Goal: Task Accomplishment & Management: Manage account settings

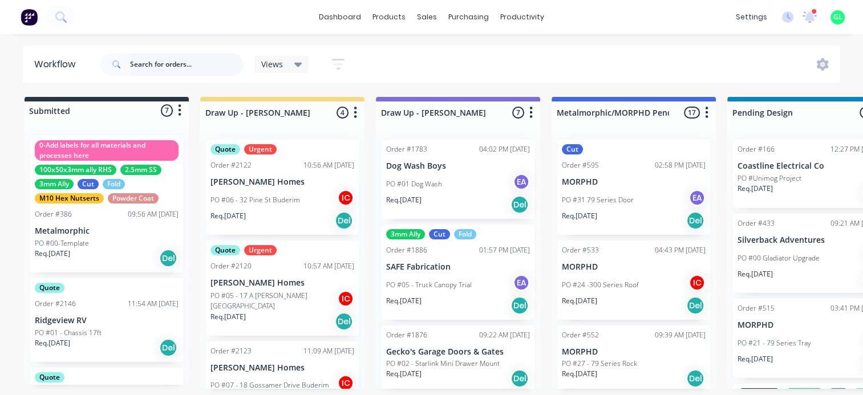
click at [210, 59] on input "text" at bounding box center [186, 64] width 113 height 23
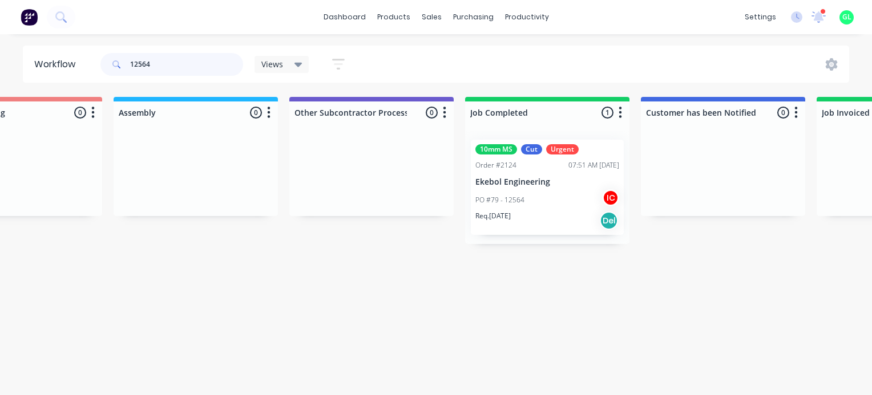
scroll to position [0, 3268]
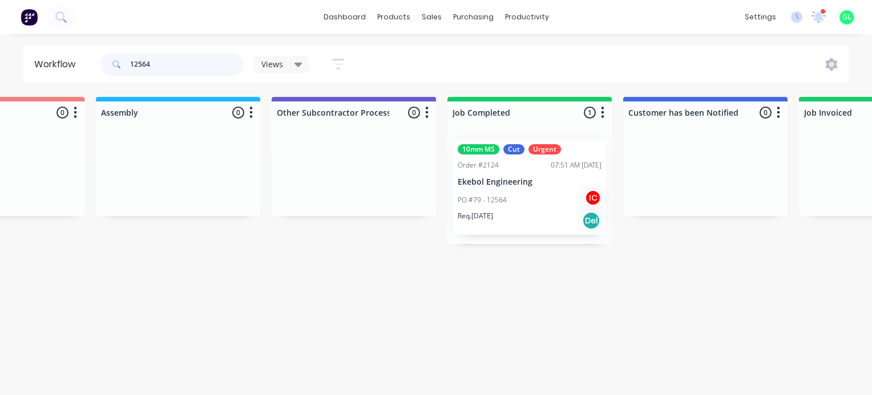
type input "12564"
click at [523, 199] on div "PO #79 - 12564 IC" at bounding box center [530, 200] width 144 height 22
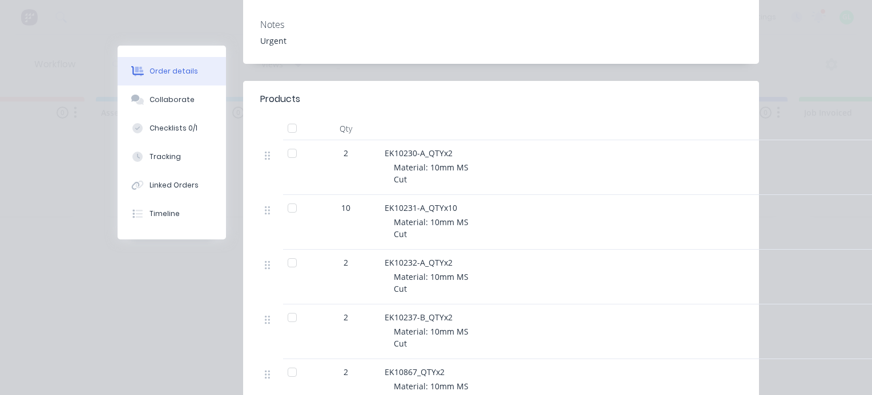
scroll to position [285, 0]
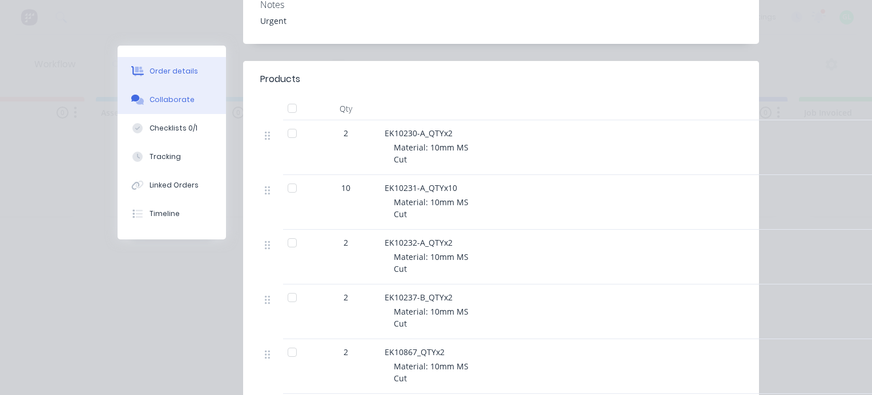
click at [169, 98] on div "Collaborate" at bounding box center [172, 100] width 45 height 10
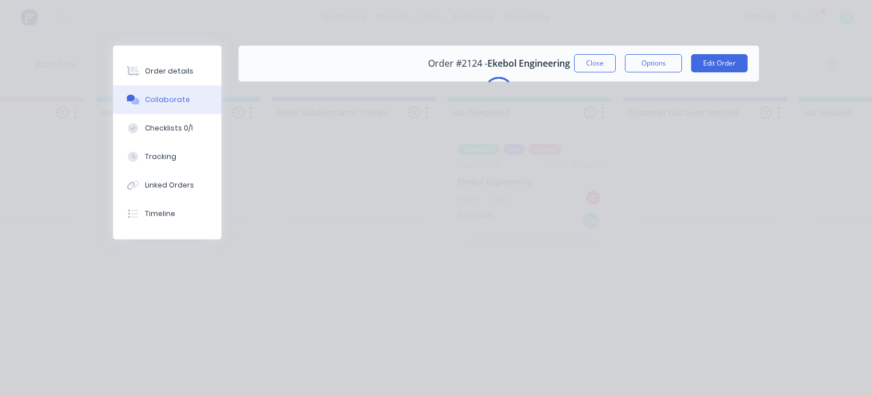
scroll to position [0, 0]
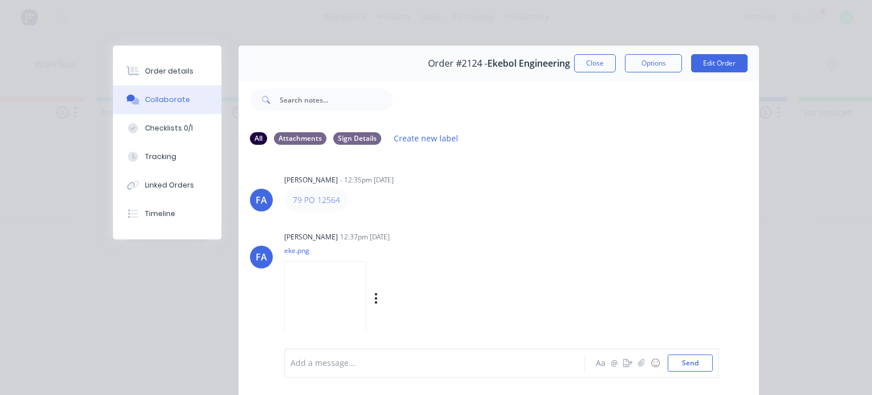
click at [346, 300] on img at bounding box center [325, 298] width 82 height 75
click at [329, 200] on link "79 PO 12564" at bounding box center [316, 200] width 47 height 11
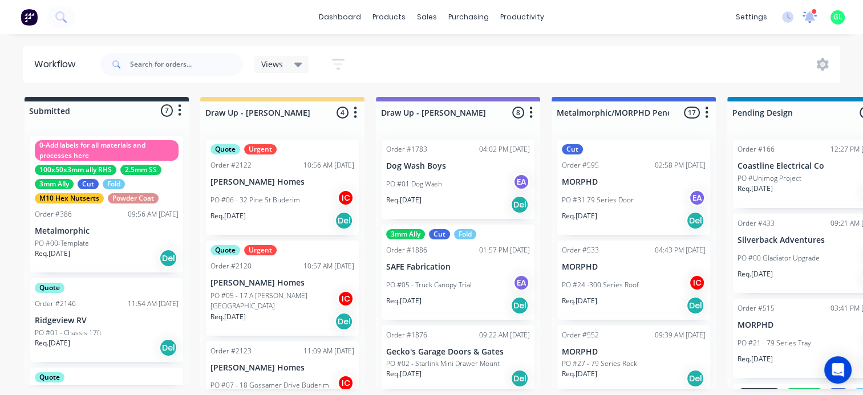
click at [811, 22] on icon at bounding box center [810, 17] width 15 height 12
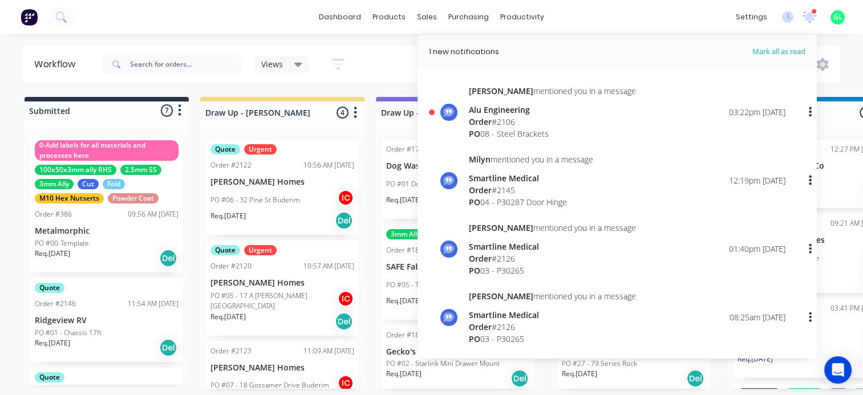
click at [548, 126] on div "Order # 2106" at bounding box center [552, 122] width 167 height 12
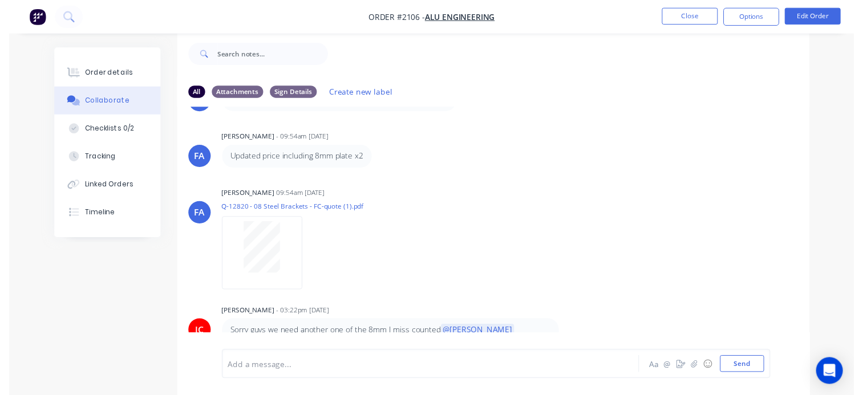
scroll to position [597, 0]
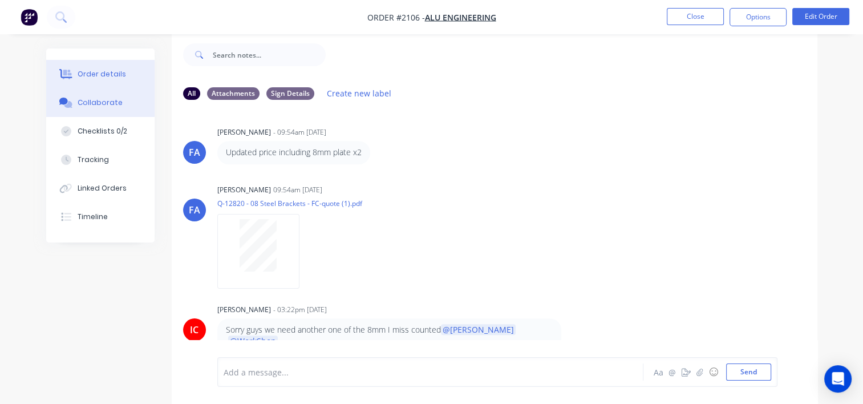
click at [107, 72] on div "Order details" at bounding box center [102, 74] width 49 height 10
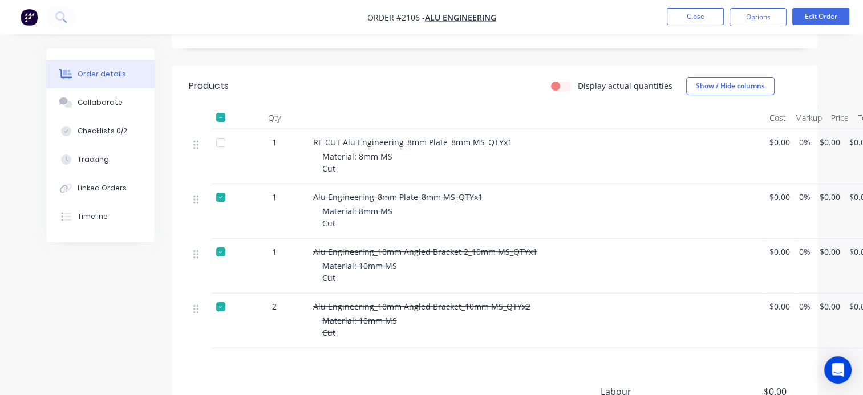
scroll to position [245, 0]
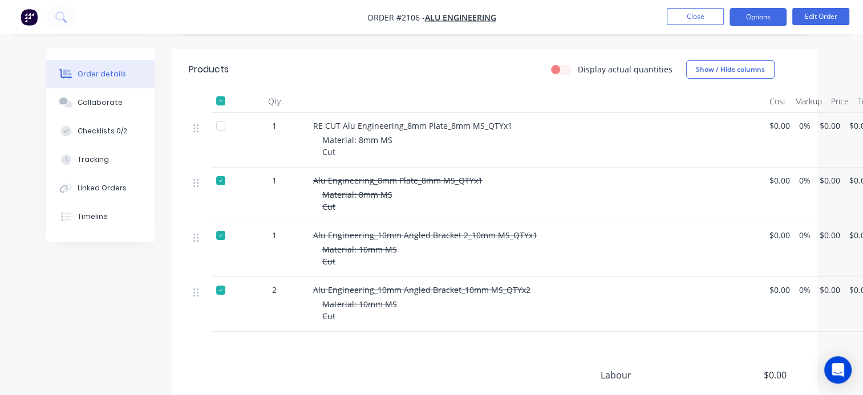
click at [749, 19] on button "Options" at bounding box center [758, 17] width 57 height 18
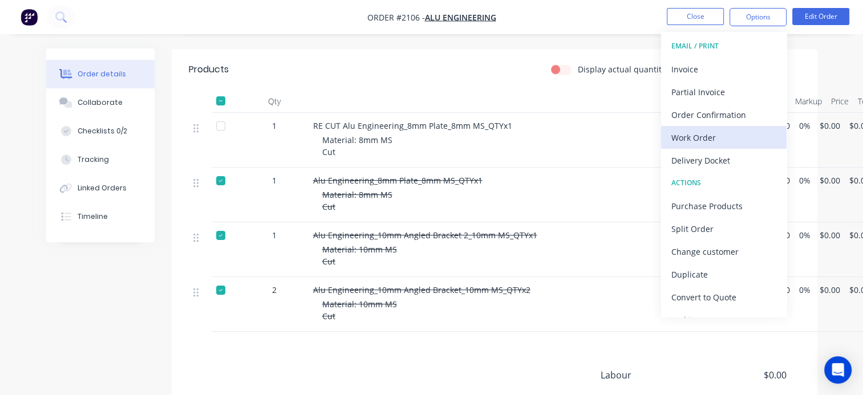
click at [709, 142] on div "Work Order" at bounding box center [724, 138] width 105 height 17
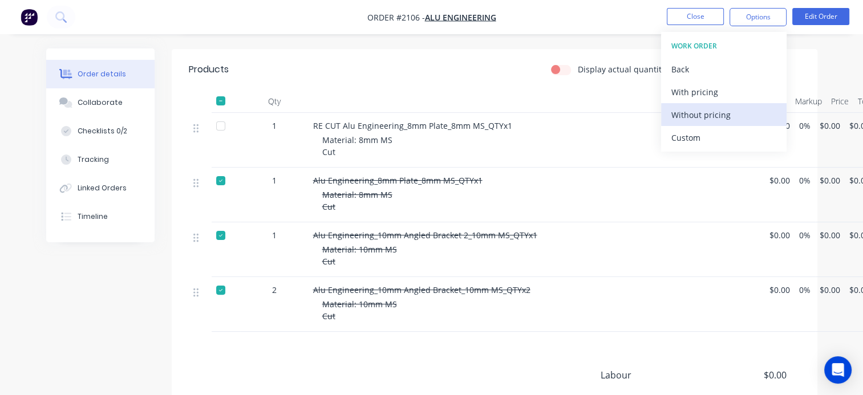
click at [709, 119] on div "Without pricing" at bounding box center [724, 115] width 105 height 17
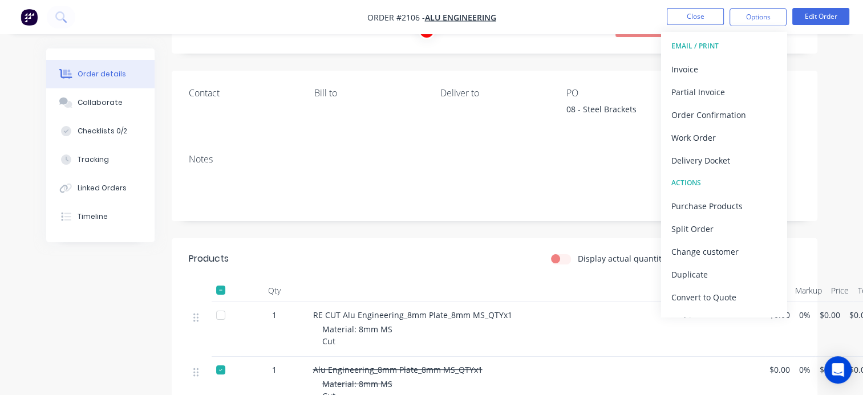
scroll to position [0, 0]
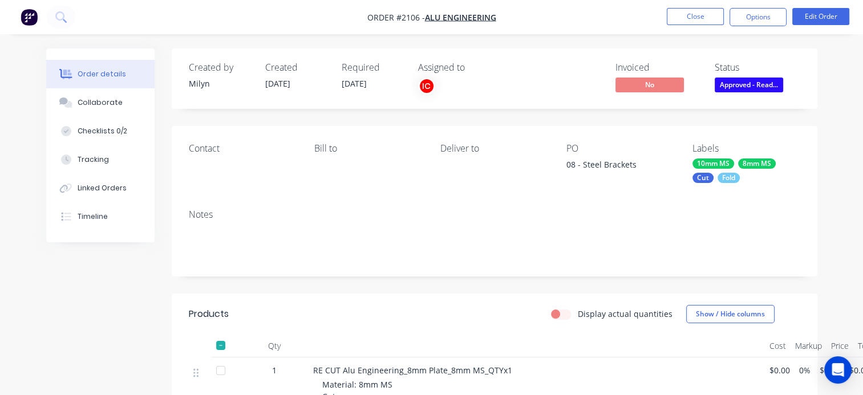
click at [534, 196] on div "Contact [PERSON_NAME] to Deliver to PO 08 - Steel Brackets Labels 10mm MS 8mm M…" at bounding box center [495, 163] width 646 height 74
click at [744, 87] on span "Approved - Read..." at bounding box center [749, 85] width 68 height 14
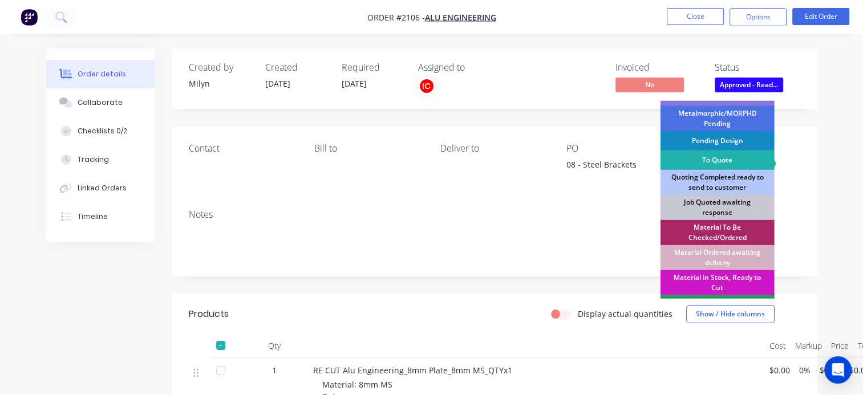
scroll to position [114, 0]
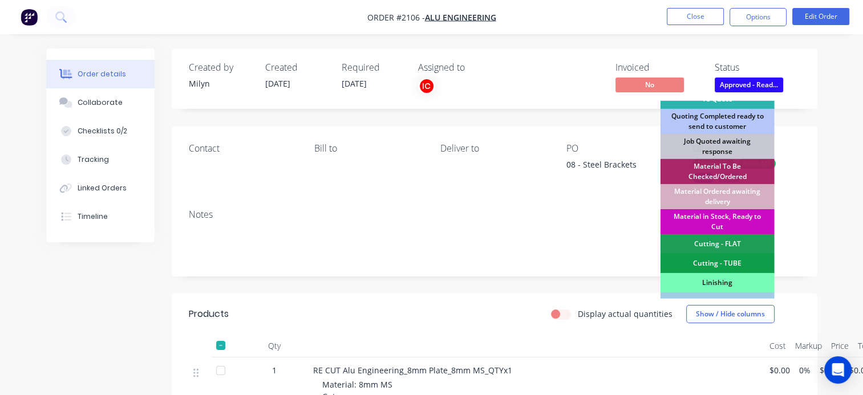
click at [717, 217] on div "Material in Stock, Ready to Cut" at bounding box center [718, 221] width 114 height 25
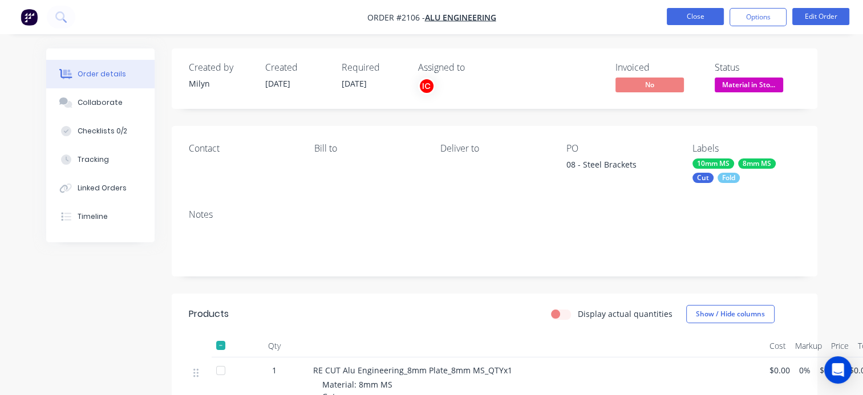
click at [690, 22] on button "Close" at bounding box center [695, 16] width 57 height 17
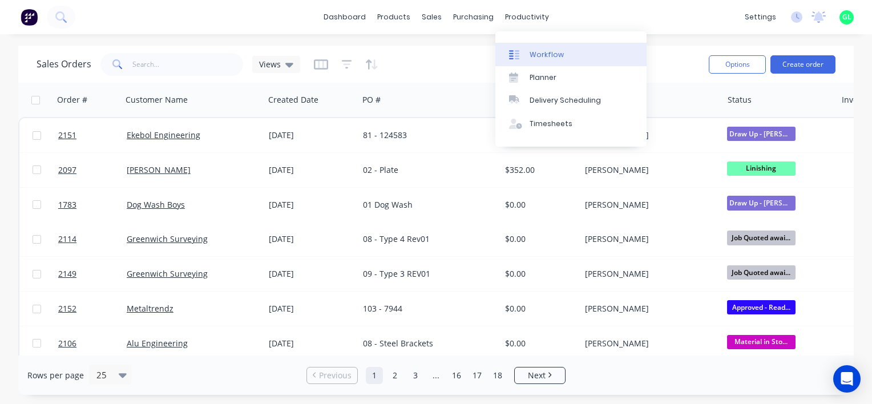
click at [538, 51] on div "Workflow" at bounding box center [547, 55] width 34 height 10
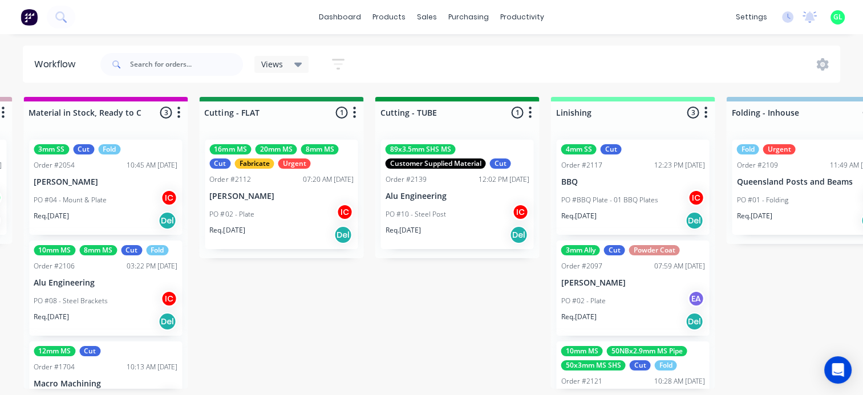
scroll to position [0, 1940]
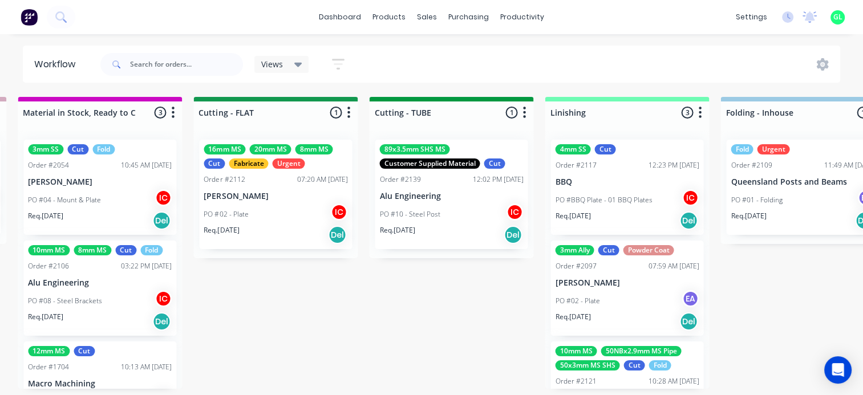
click at [605, 300] on div "PO #02 - Plate EA" at bounding box center [627, 301] width 144 height 22
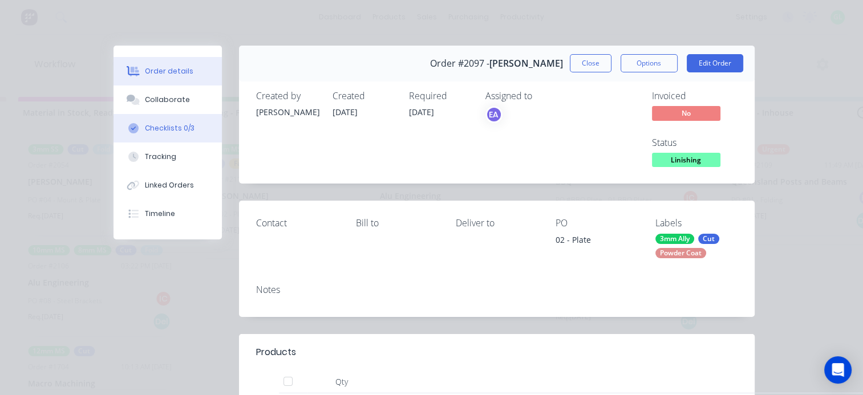
click at [168, 128] on div "Checklists 0/3" at bounding box center [170, 128] width 50 height 10
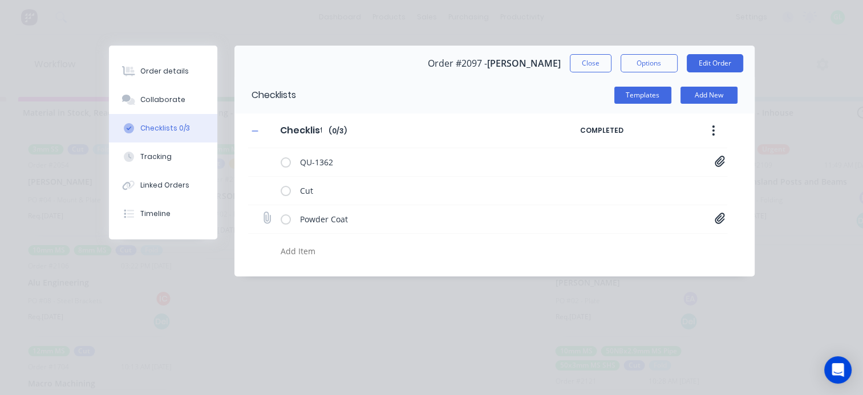
click at [724, 220] on icon at bounding box center [720, 218] width 10 height 11
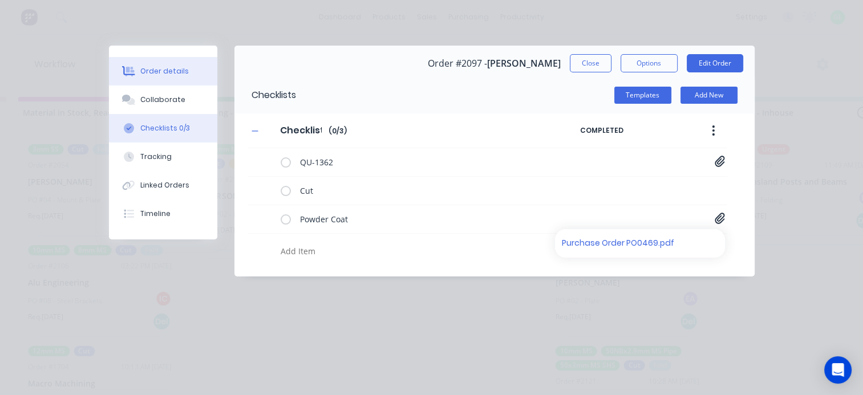
click at [173, 70] on div "Order details" at bounding box center [164, 71] width 49 height 10
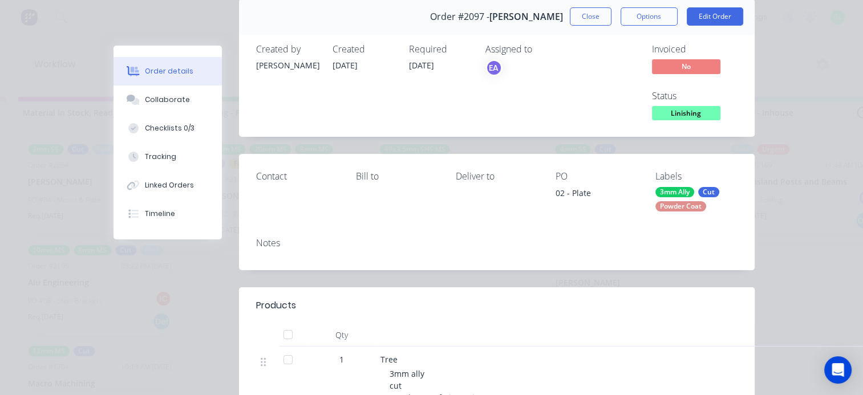
scroll to position [0, 0]
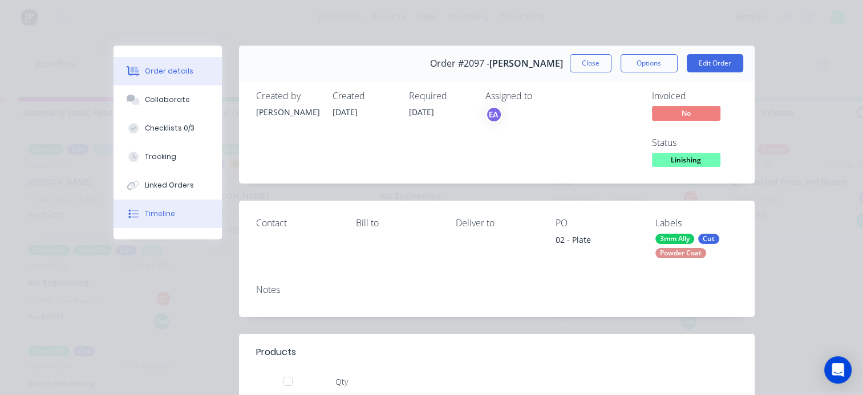
click at [164, 215] on div "Timeline" at bounding box center [160, 214] width 30 height 10
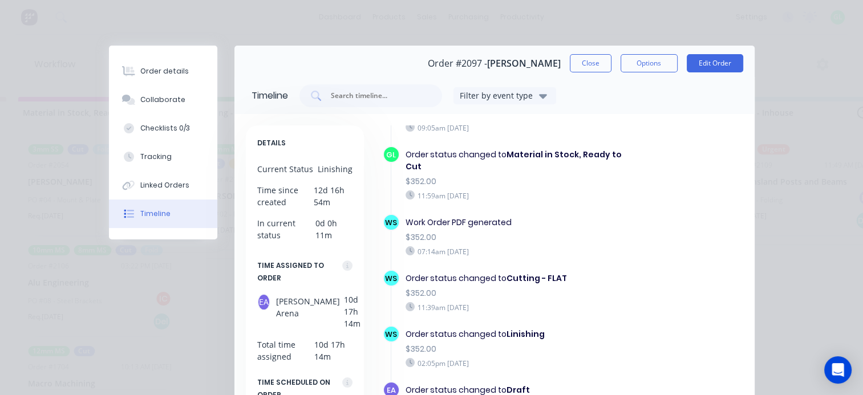
scroll to position [740, 0]
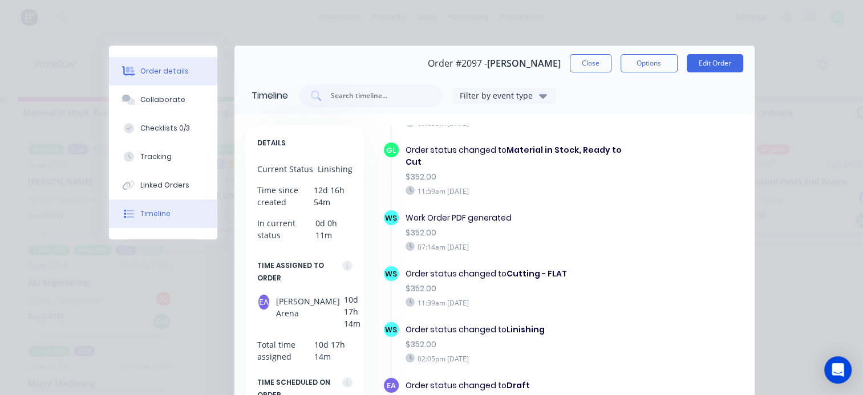
click at [163, 71] on div "Order details" at bounding box center [164, 71] width 49 height 10
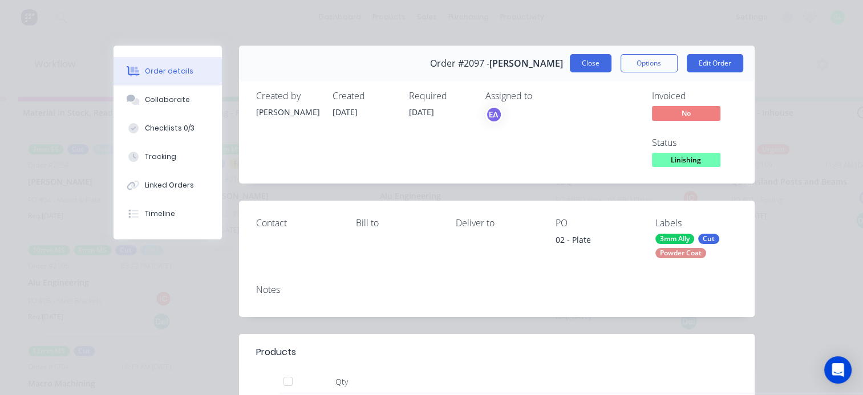
click at [588, 71] on button "Close" at bounding box center [591, 63] width 42 height 18
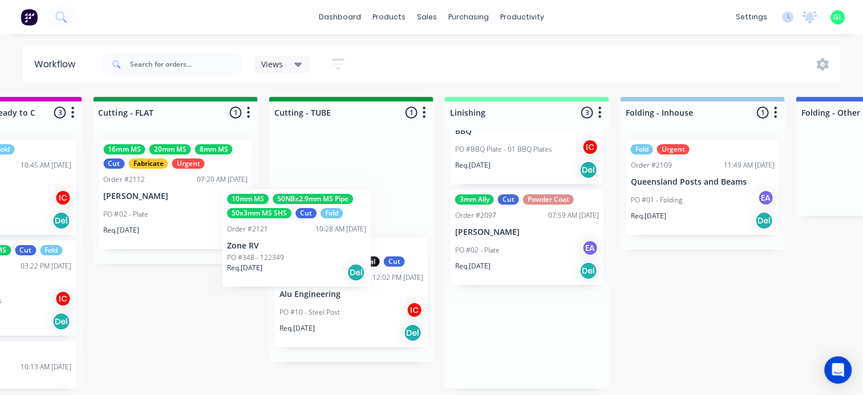
scroll to position [0, 0]
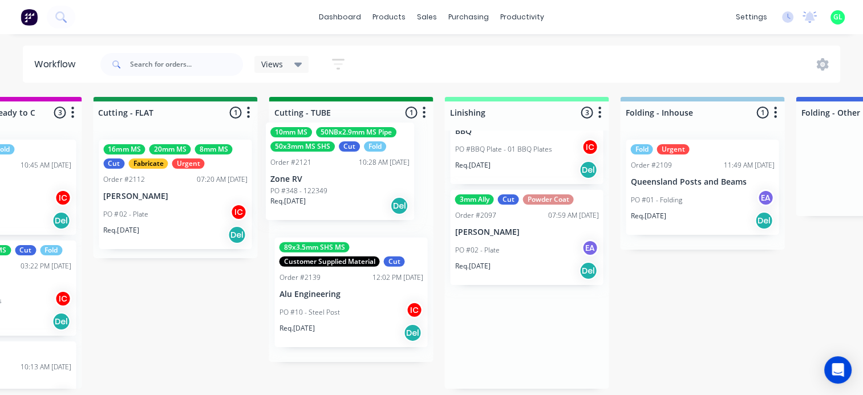
drag, startPoint x: 587, startPoint y: 355, endPoint x: 308, endPoint y: 202, distance: 318.2
click at [308, 202] on div "Submitted 7 Status colour #273444 hex #273444 Save Cancel Summaries Total order…" at bounding box center [226, 243] width 4551 height 292
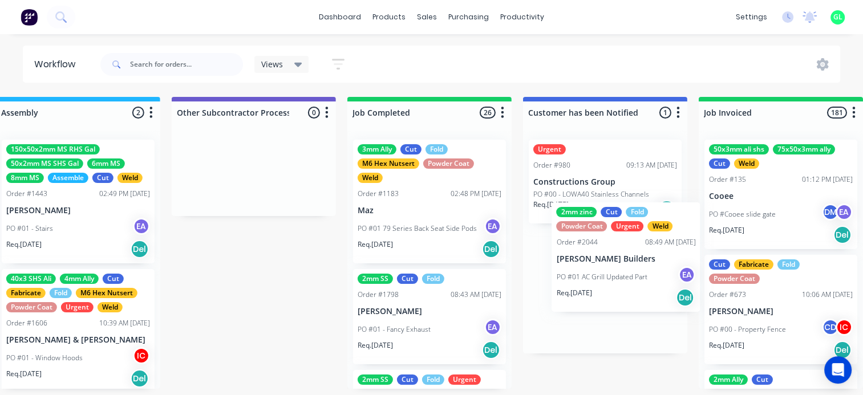
scroll to position [2, 3369]
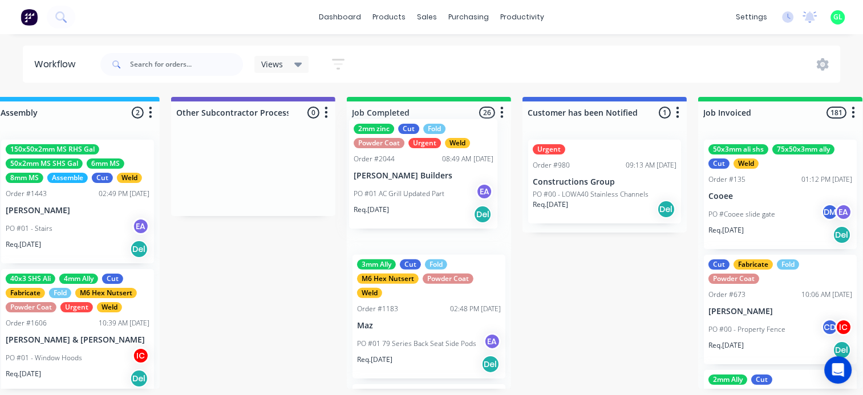
drag, startPoint x: 681, startPoint y: 281, endPoint x: 388, endPoint y: 199, distance: 304.8
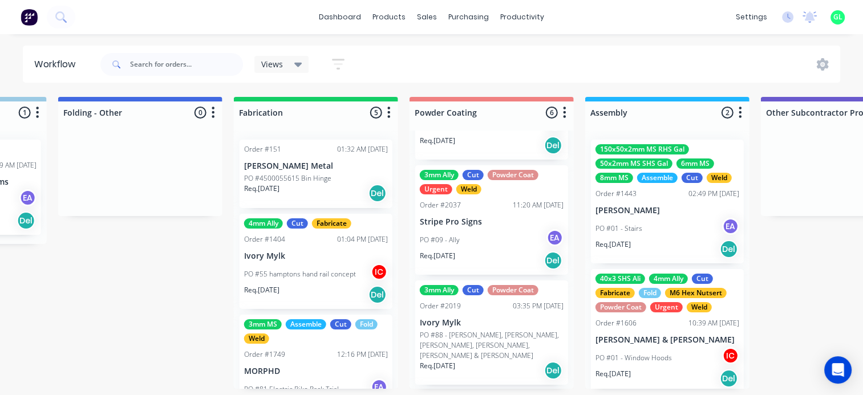
scroll to position [342, 0]
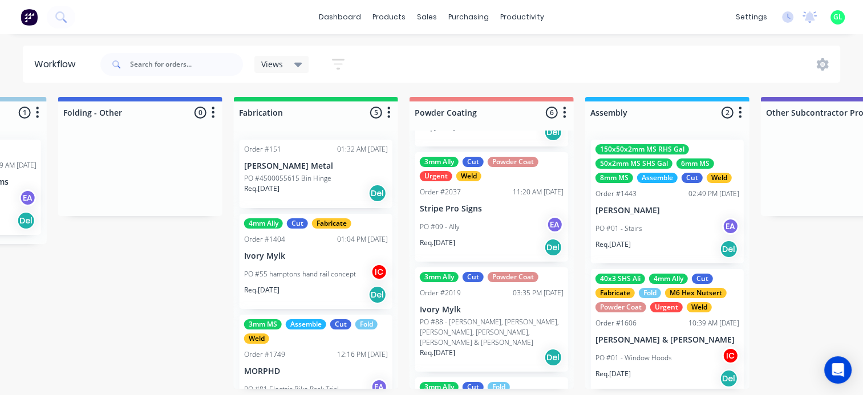
click at [487, 221] on div "PO #09 - Ally EA" at bounding box center [492, 227] width 144 height 22
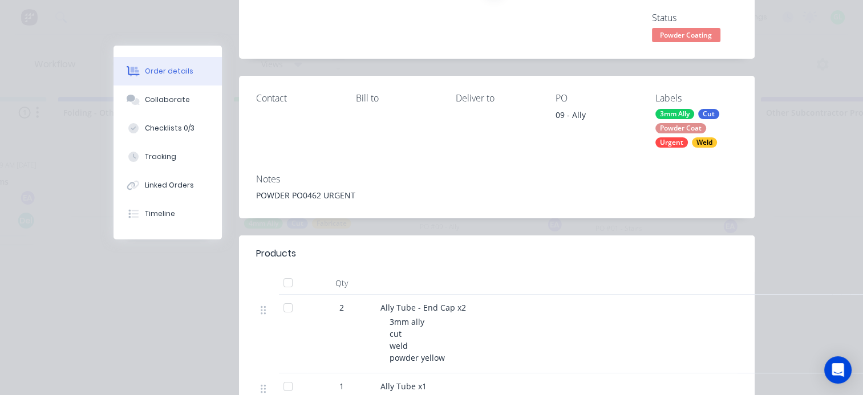
scroll to position [0, 0]
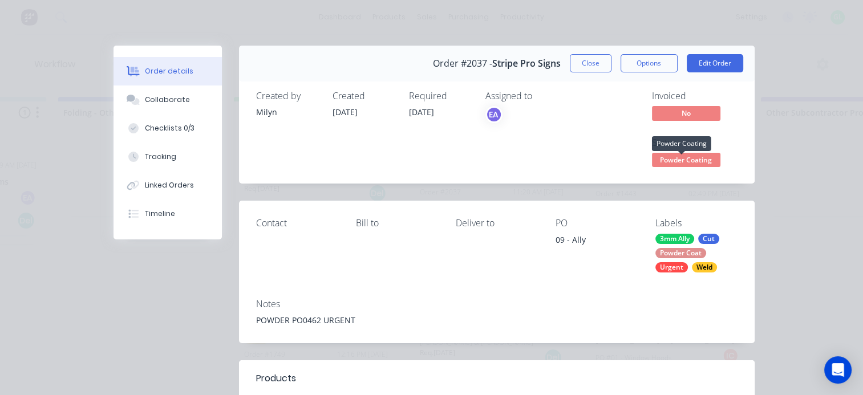
click at [675, 162] on span "Powder Coating" at bounding box center [686, 160] width 68 height 14
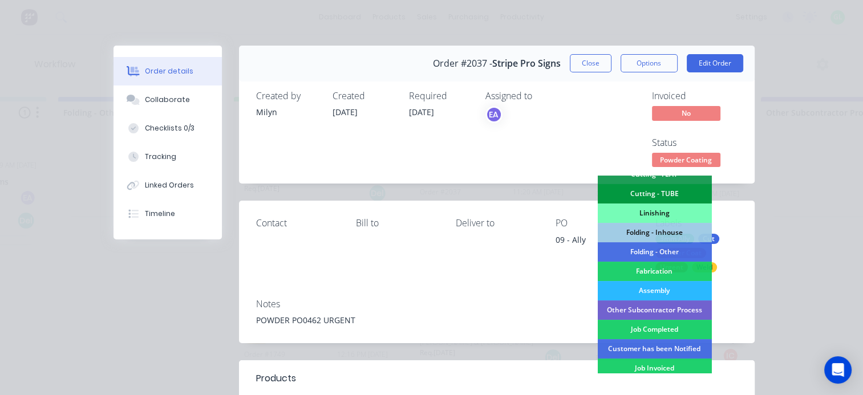
scroll to position [285, 0]
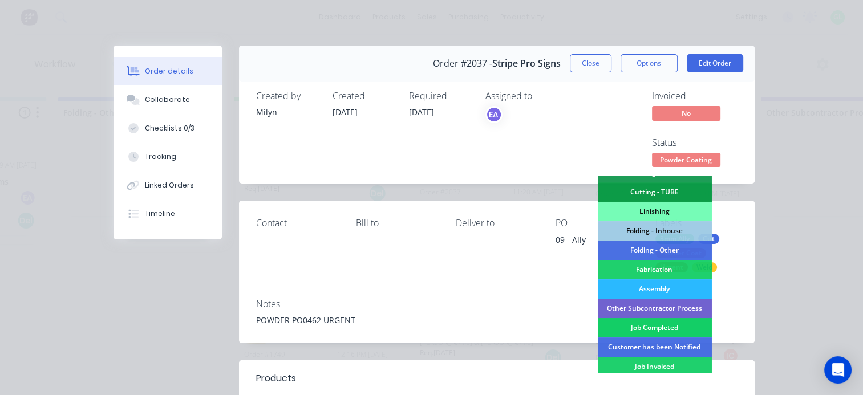
click at [664, 322] on div "Job Completed" at bounding box center [655, 327] width 114 height 19
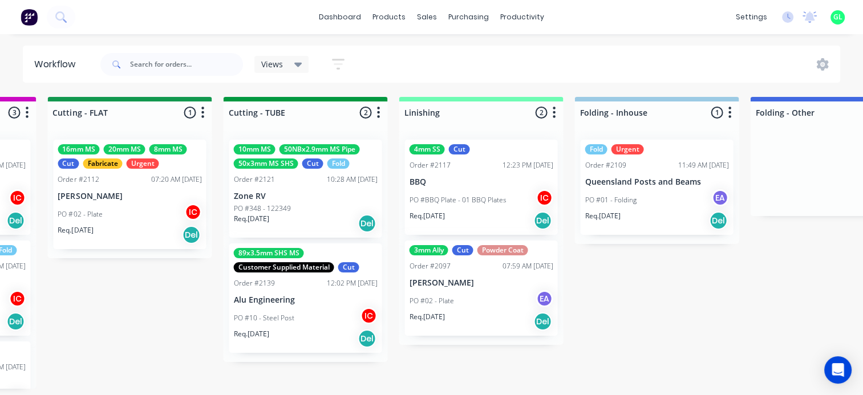
scroll to position [2, 2074]
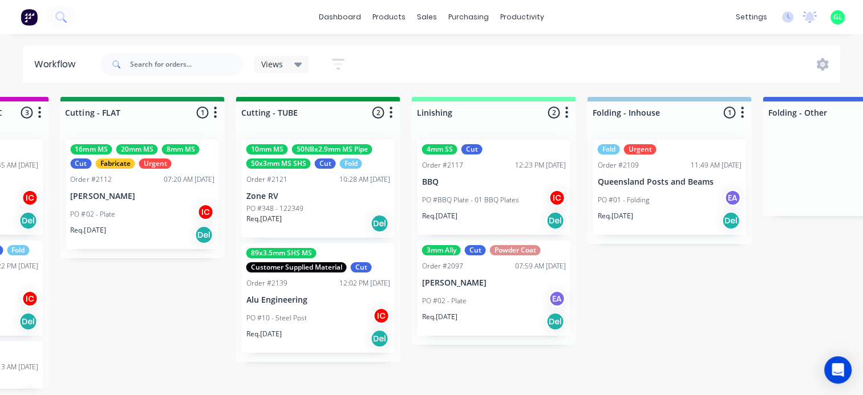
click at [115, 220] on div "PO #02 - Plate IC" at bounding box center [142, 215] width 144 height 22
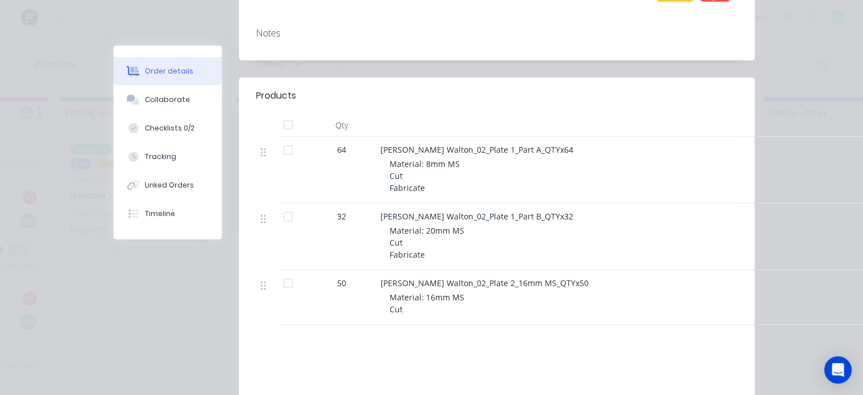
scroll to position [0, 0]
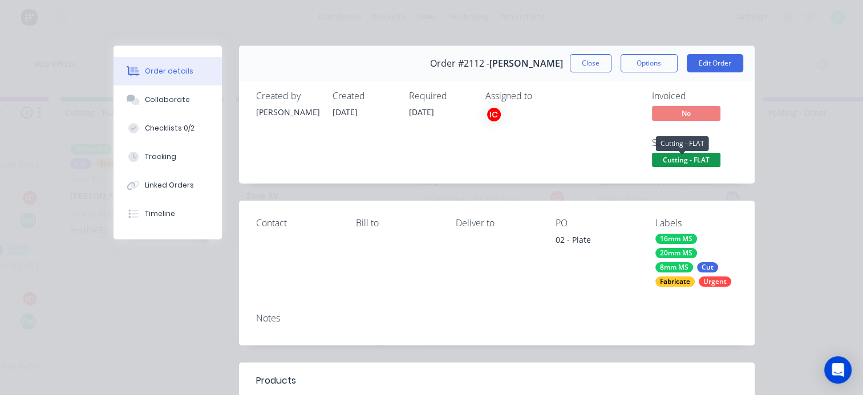
click at [687, 160] on span "Cutting - FLAT" at bounding box center [686, 160] width 68 height 14
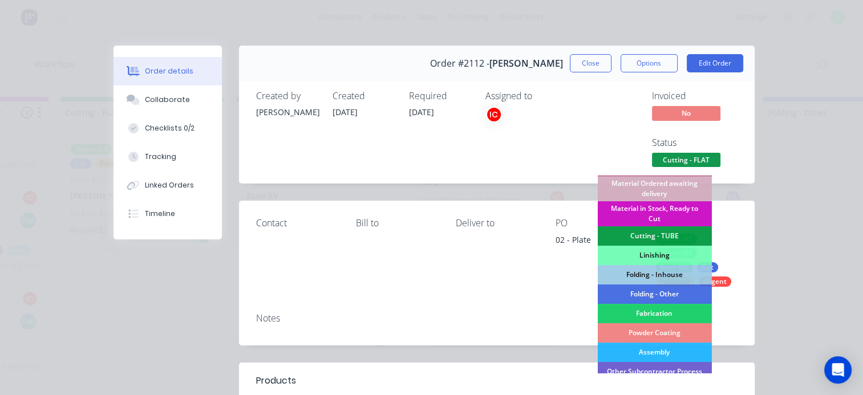
scroll to position [228, 0]
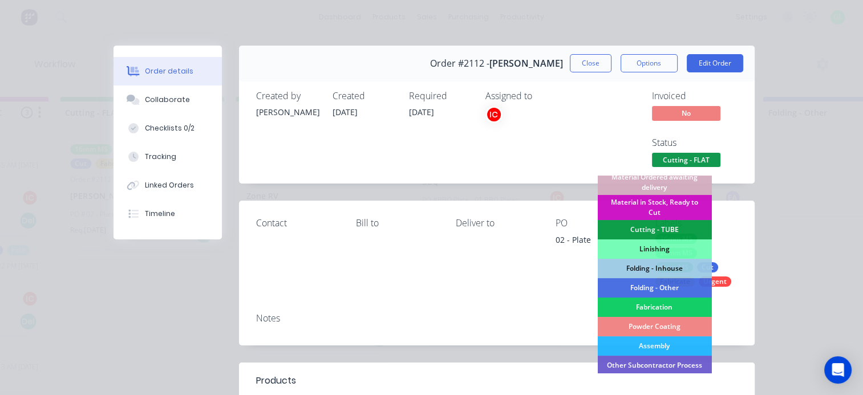
click at [655, 308] on div "Fabrication" at bounding box center [655, 307] width 114 height 19
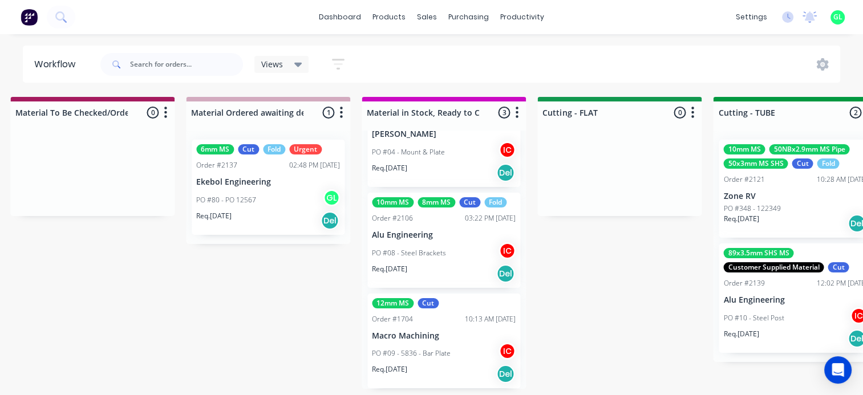
scroll to position [2, 1496]
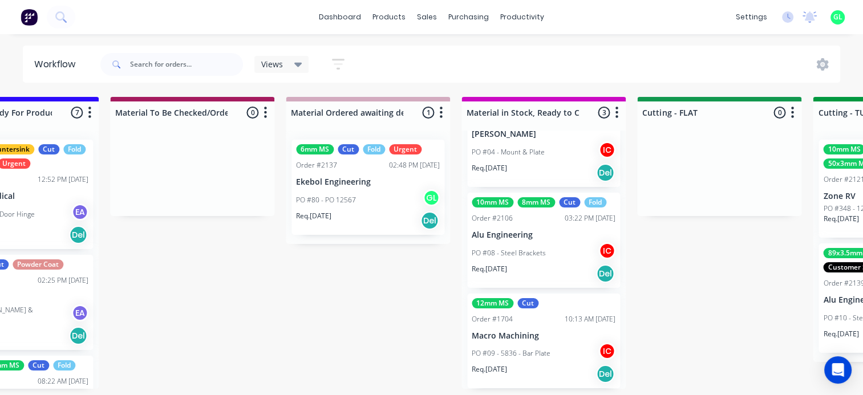
click at [507, 365] on p "Req. [DATE]" at bounding box center [489, 370] width 35 height 10
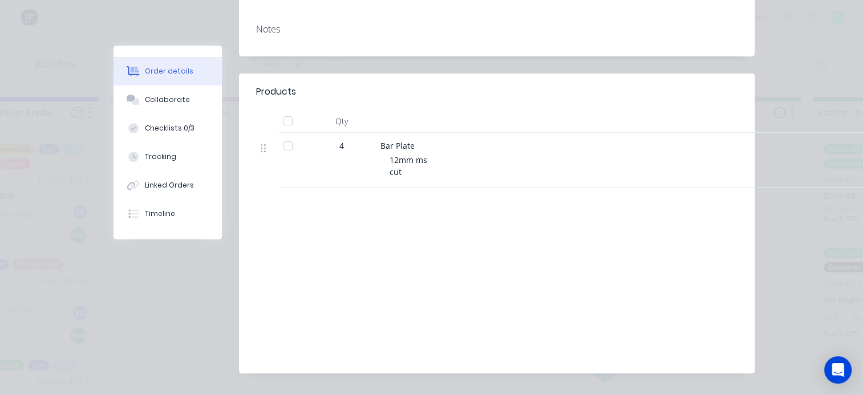
scroll to position [285, 0]
click at [163, 132] on div "Checklists 0/3" at bounding box center [170, 128] width 50 height 10
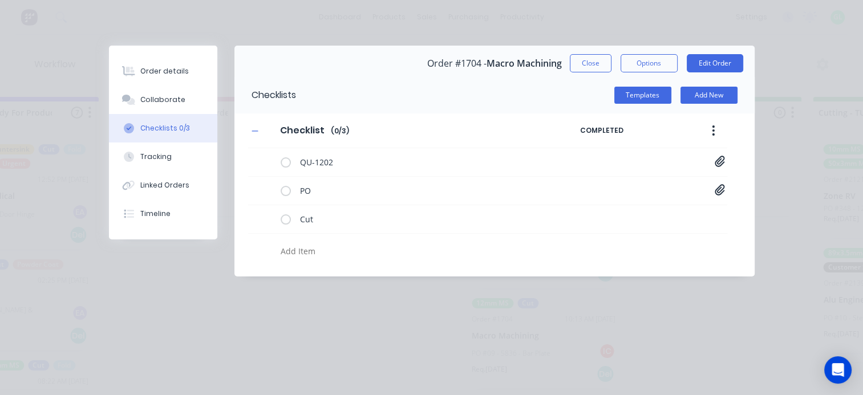
scroll to position [0, 0]
click at [582, 66] on button "Close" at bounding box center [591, 63] width 42 height 18
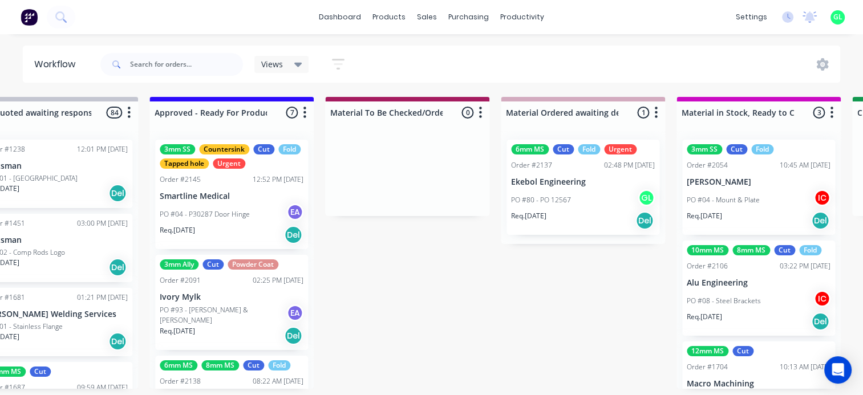
click at [229, 224] on div "PO #04 - P30287 Door Hinge EA" at bounding box center [232, 215] width 144 height 22
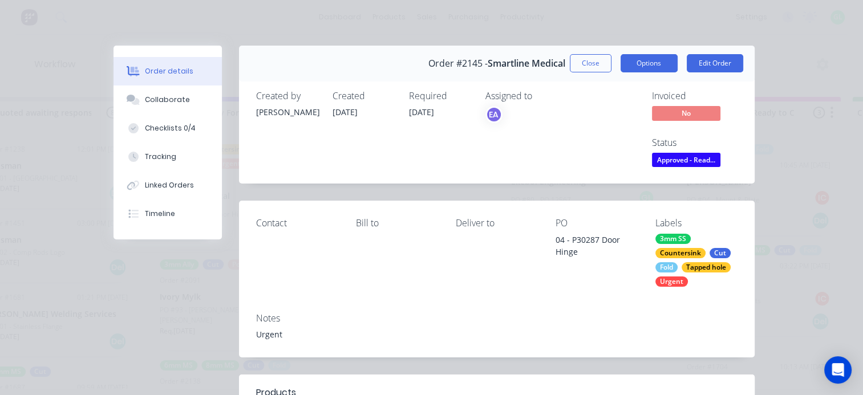
click at [641, 64] on button "Options" at bounding box center [649, 63] width 57 height 18
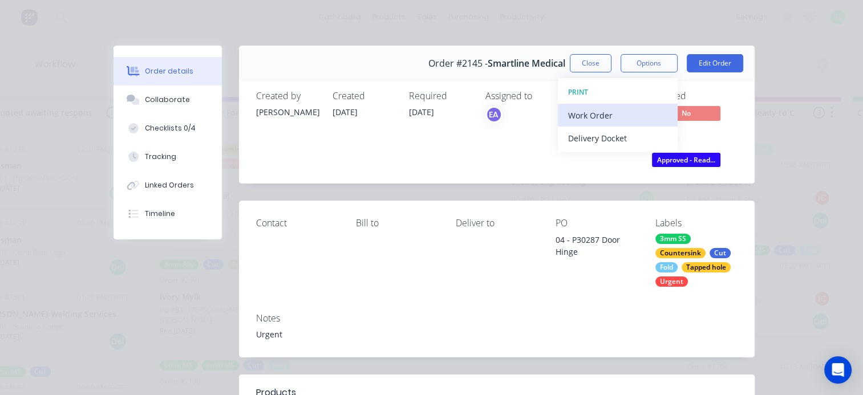
click at [595, 108] on div "Work Order" at bounding box center [617, 115] width 99 height 17
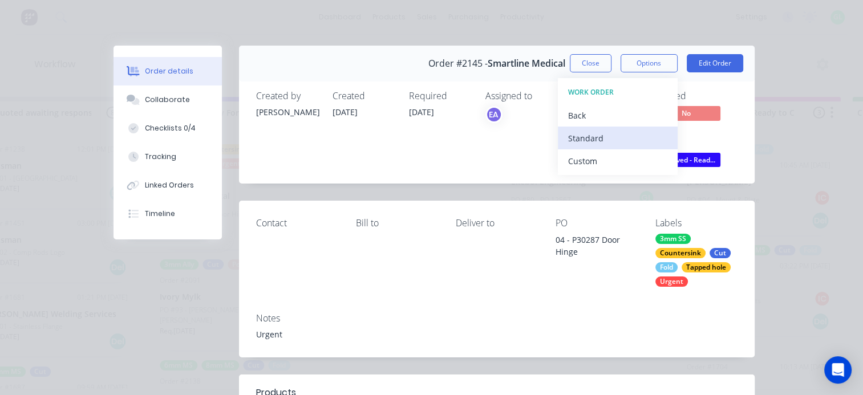
click at [589, 142] on div "Standard" at bounding box center [617, 138] width 99 height 17
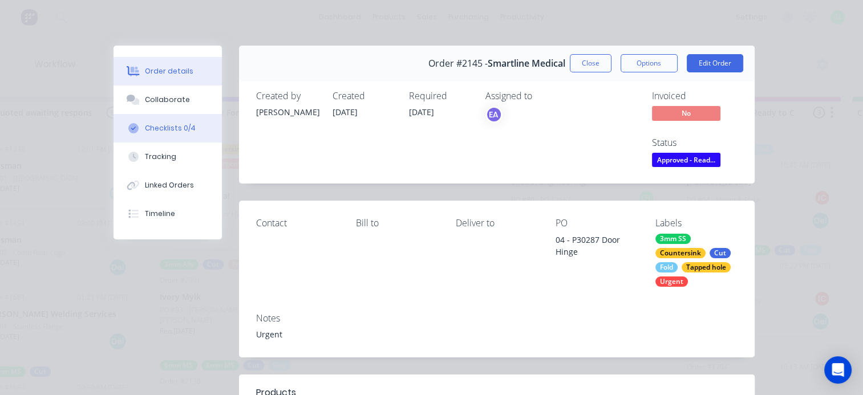
click at [166, 132] on div "Checklists 0/4" at bounding box center [170, 128] width 51 height 10
type textarea "x"
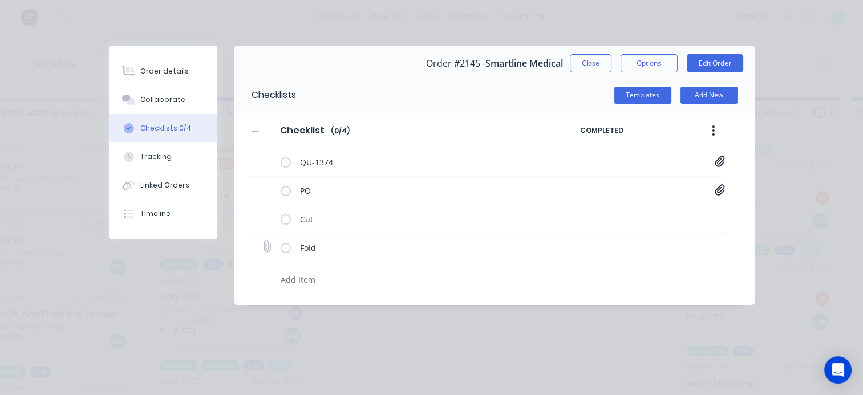
click at [269, 248] on icon at bounding box center [266, 246] width 15 height 15
click at [262, 241] on input "file" at bounding box center [262, 241] width 0 height 0
type input "C:\fakepath\SN-GDDHAP_RevB.pdf"
click at [303, 285] on textarea at bounding box center [421, 280] width 290 height 17
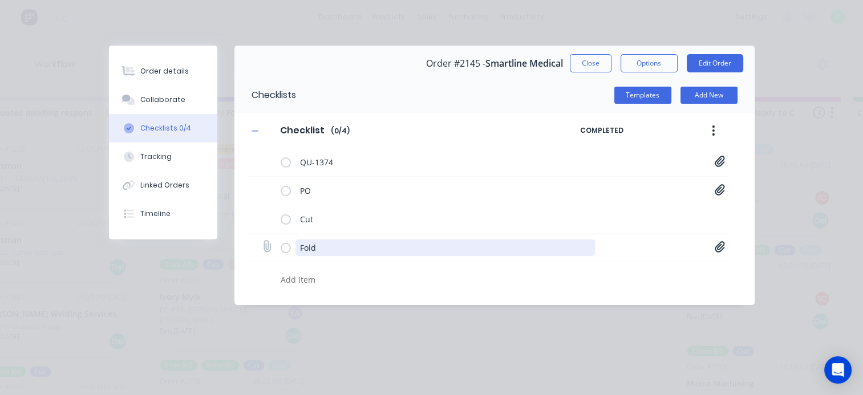
click at [319, 250] on textarea "Fold" at bounding box center [446, 248] width 300 height 17
type textarea "x"
type textarea "Co"
type textarea "x"
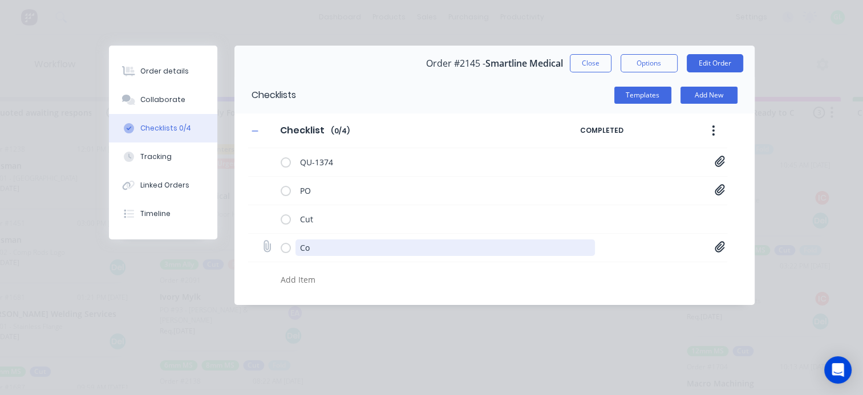
type textarea "Cou"
type textarea "x"
type textarea "Coun"
type textarea "x"
type textarea "Count"
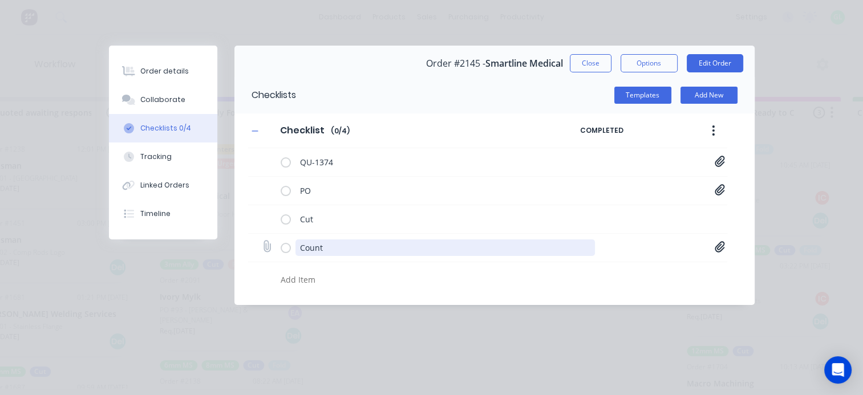
type textarea "x"
type textarea "Counte"
type textarea "x"
type textarea "Counter"
type textarea "x"
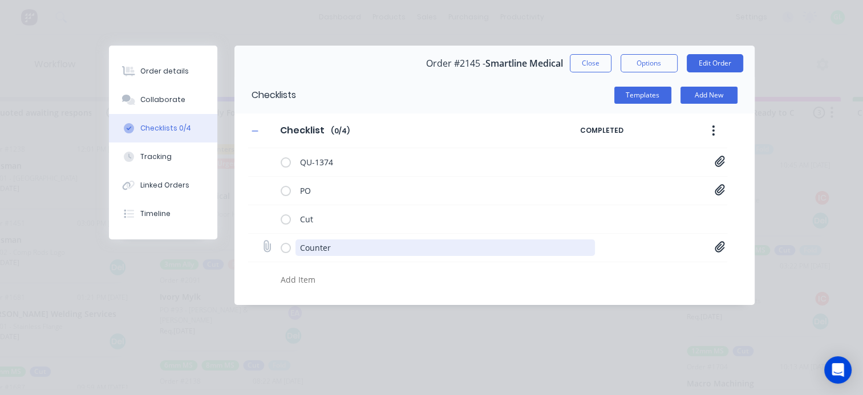
type textarea "Counters"
type textarea "x"
type textarea "Countersun"
type textarea "x"
type textarea "Countersunk"
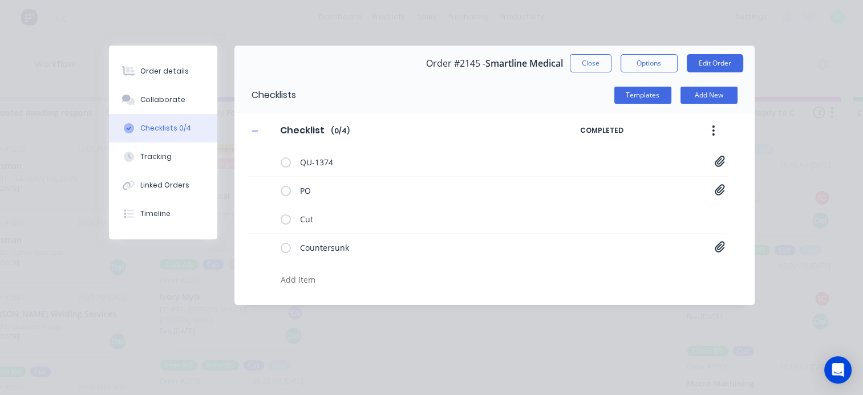
click at [312, 282] on textarea at bounding box center [421, 280] width 290 height 17
type textarea "x"
type textarea "F"
type textarea "x"
type textarea "Fo"
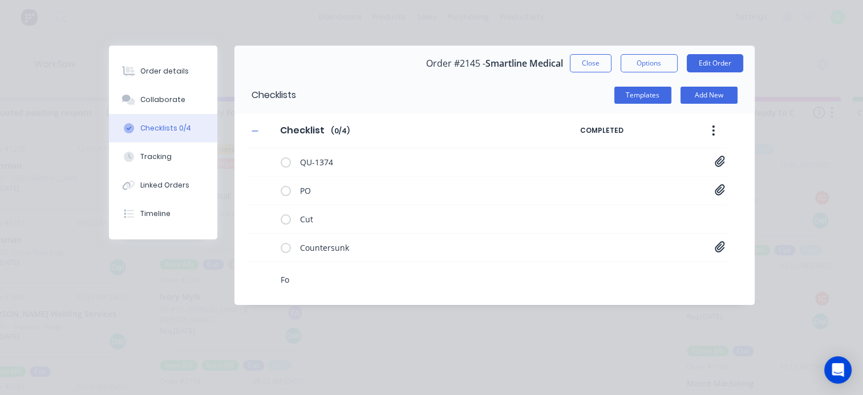
type textarea "x"
type textarea "Fol"
type textarea "x"
type textarea "Fold"
type textarea "x"
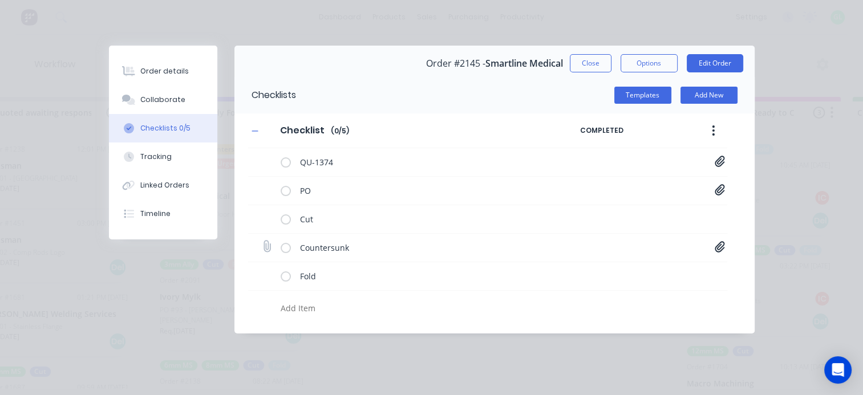
click at [721, 244] on icon at bounding box center [720, 246] width 10 height 11
click at [714, 272] on icon at bounding box center [711, 270] width 9 height 11
type textarea "x"
click at [264, 276] on icon at bounding box center [266, 275] width 15 height 15
click at [262, 270] on input "file" at bounding box center [262, 270] width 0 height 0
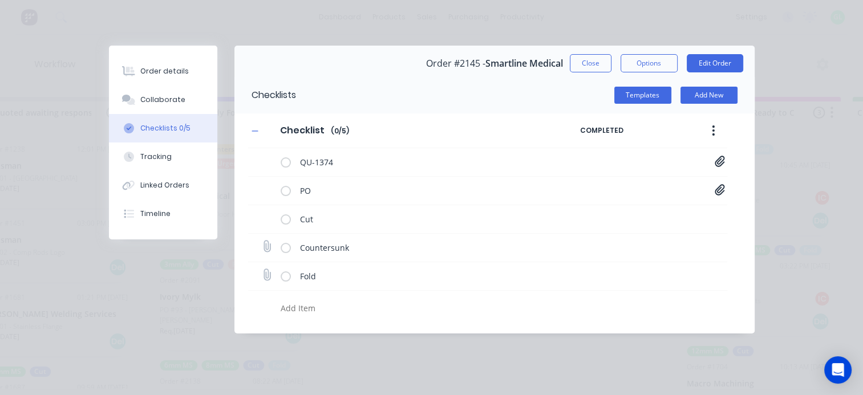
type input "C:\fakepath\SN-GDDHAP_RevB.pdf"
click at [176, 73] on div "Order details" at bounding box center [164, 71] width 49 height 10
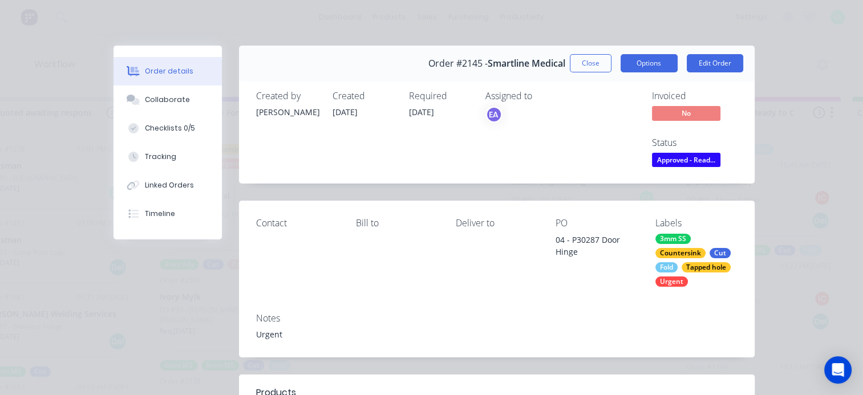
click at [646, 64] on button "Options" at bounding box center [649, 63] width 57 height 18
click at [711, 64] on button "Edit Order" at bounding box center [715, 63] width 56 height 18
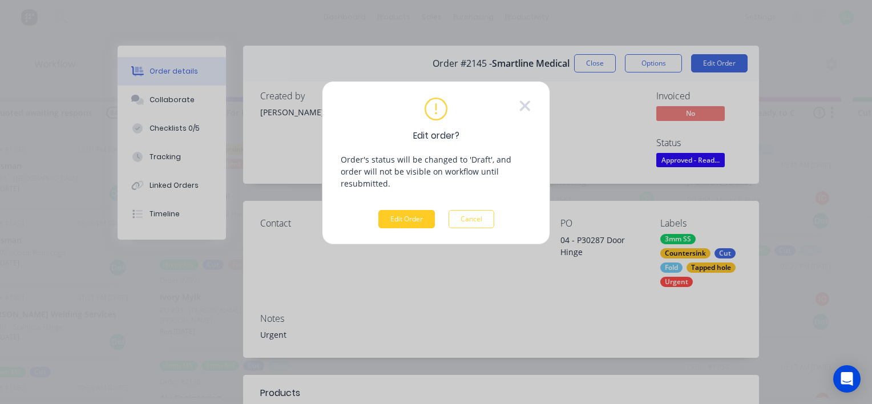
click at [411, 210] on button "Edit Order" at bounding box center [406, 219] width 56 height 18
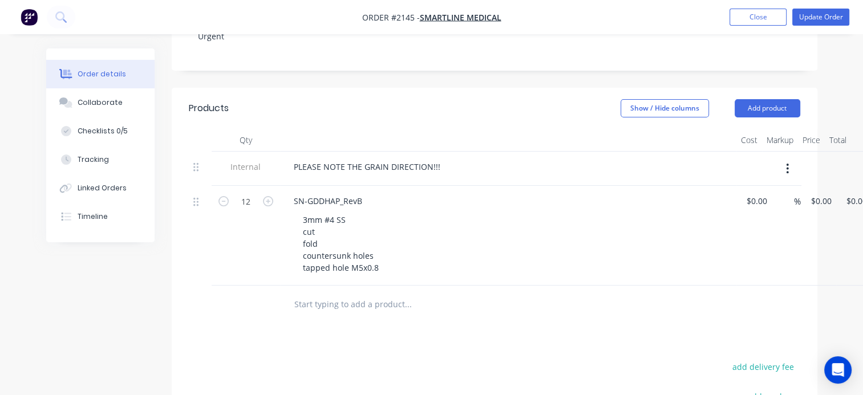
scroll to position [228, 0]
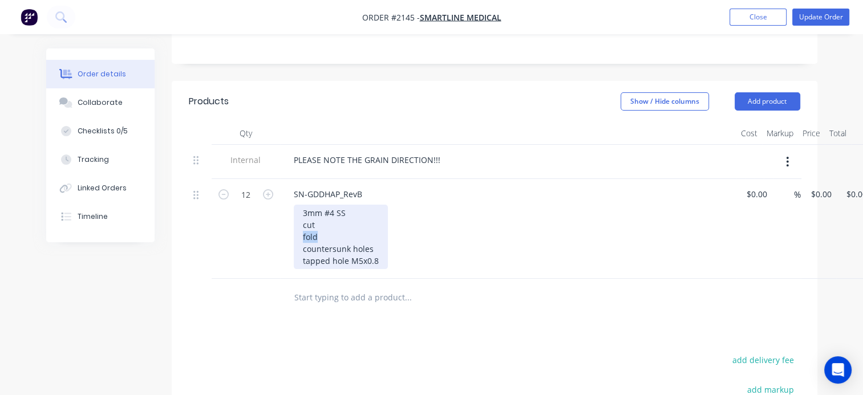
drag, startPoint x: 322, startPoint y: 240, endPoint x: 277, endPoint y: 240, distance: 45.7
click at [277, 240] on div "12 SN-GDDHAP_RevB 3mm #4 SS cut fold countersunk holes tapped hole M5x0.8 $0.00…" at bounding box center [495, 229] width 612 height 100
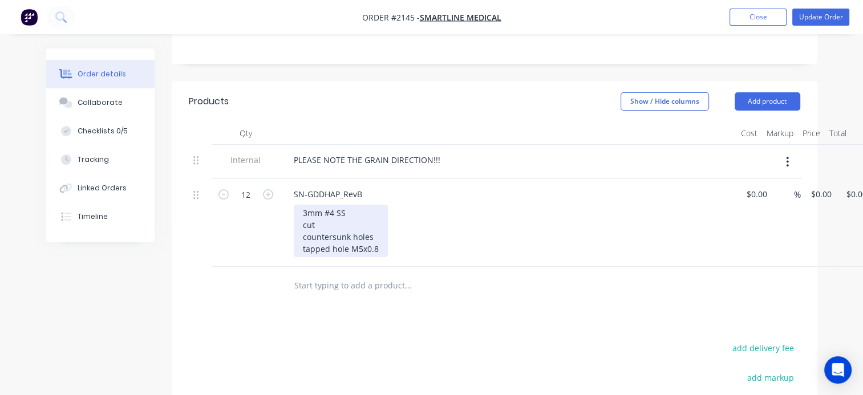
click at [373, 237] on div "3mm #4 SS cut countersunk holes tapped hole M5x0.8" at bounding box center [341, 231] width 94 height 53
click at [381, 250] on div "3mm #4 SS cut countersunk holes tapped hole M5x0.8" at bounding box center [341, 231] width 94 height 53
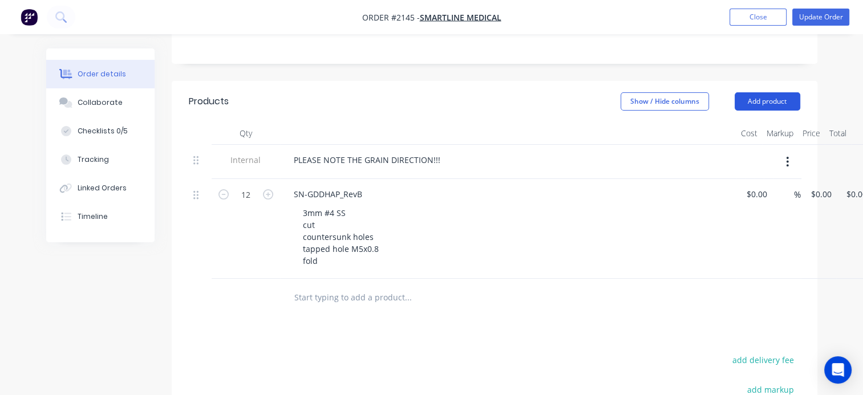
click at [776, 100] on button "Add product" at bounding box center [768, 101] width 66 height 18
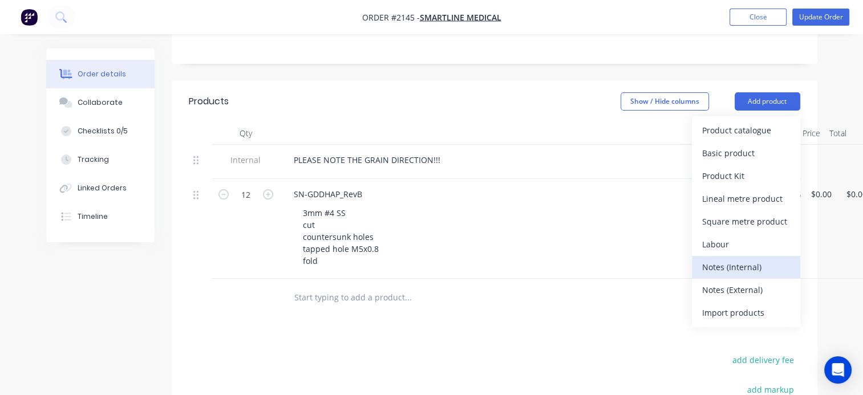
click at [732, 270] on div "Notes (Internal)" at bounding box center [747, 267] width 88 height 17
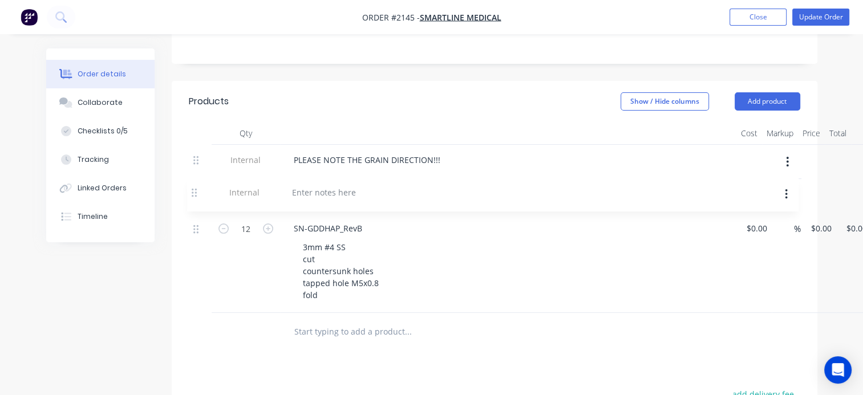
drag, startPoint x: 197, startPoint y: 292, endPoint x: 196, endPoint y: 182, distance: 109.6
click at [196, 182] on div "Internal PLEASE NOTE THE GRAIN DIRECTION!!! 12 SN-GDDHAP_RevB 3mm #4 SS cut cou…" at bounding box center [495, 229] width 612 height 169
click at [349, 192] on div at bounding box center [326, 194] width 82 height 17
click at [297, 189] on div "COUNTERSINK AND TAP BEFORE FOLDING" at bounding box center [374, 194] width 179 height 17
click at [462, 195] on div "---- COUNTERSINK AND TAP BEFORE FOLDING" at bounding box center [381, 194] width 192 height 17
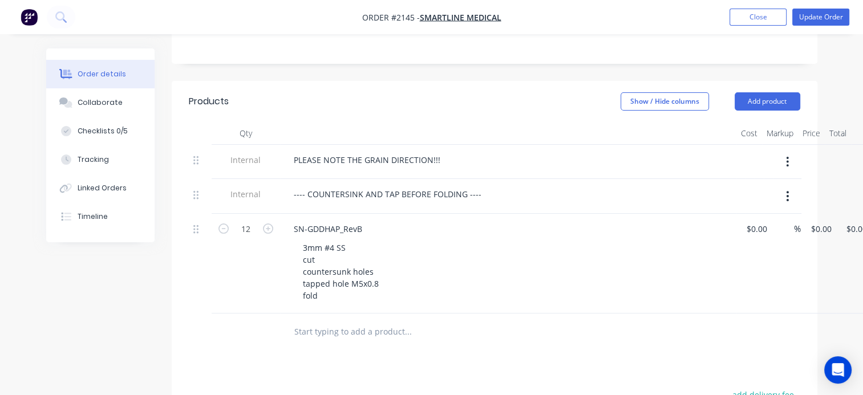
click at [412, 92] on header "Products Show / Hide columns Add product" at bounding box center [495, 101] width 646 height 41
click at [813, 14] on button "Update Order" at bounding box center [821, 17] width 57 height 17
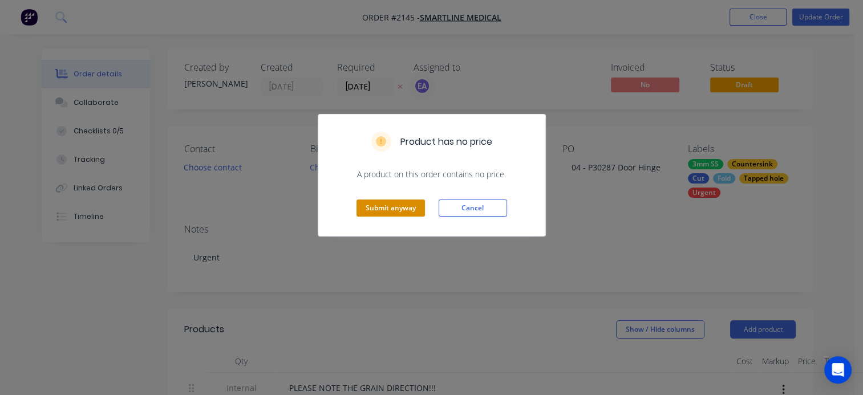
click at [382, 208] on button "Submit anyway" at bounding box center [391, 208] width 68 height 17
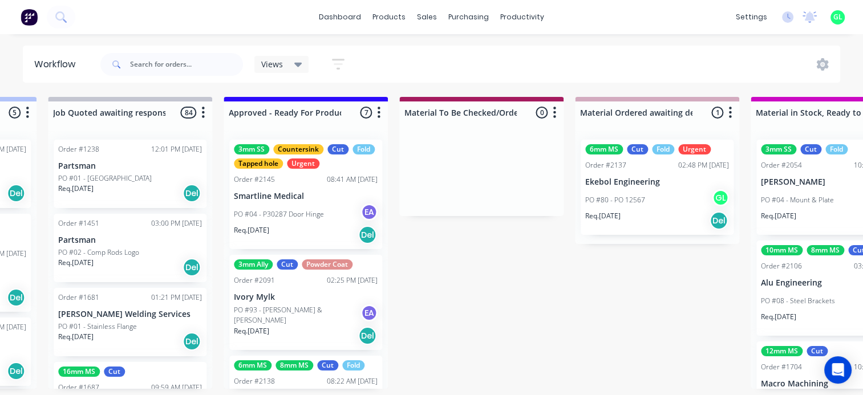
scroll to position [0, 1141]
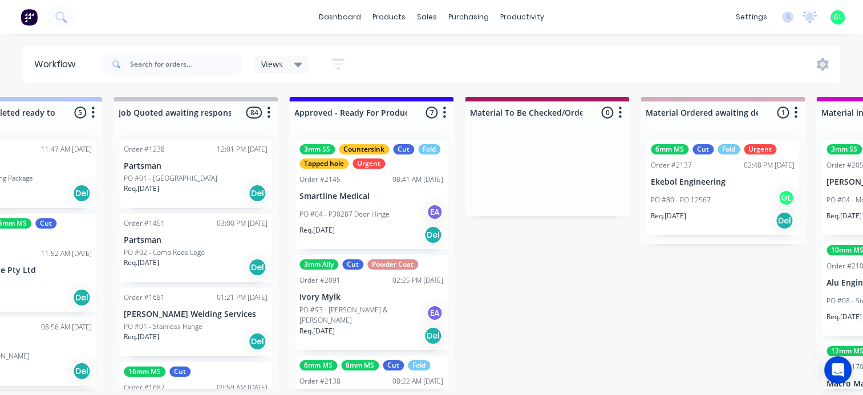
click at [362, 205] on div "PO #04 - P30287 Door Hinge EA" at bounding box center [372, 215] width 144 height 22
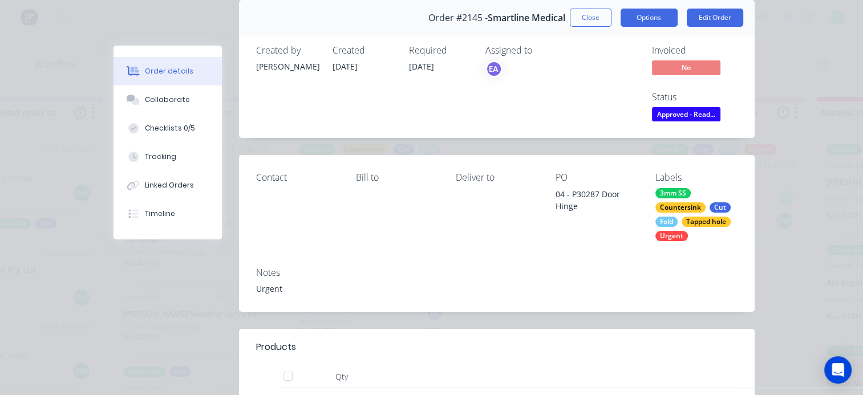
scroll to position [0, 0]
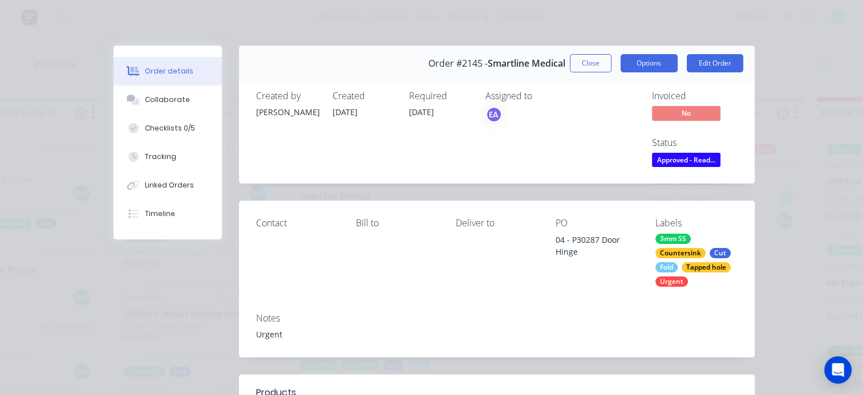
click at [648, 66] on button "Options" at bounding box center [649, 63] width 57 height 18
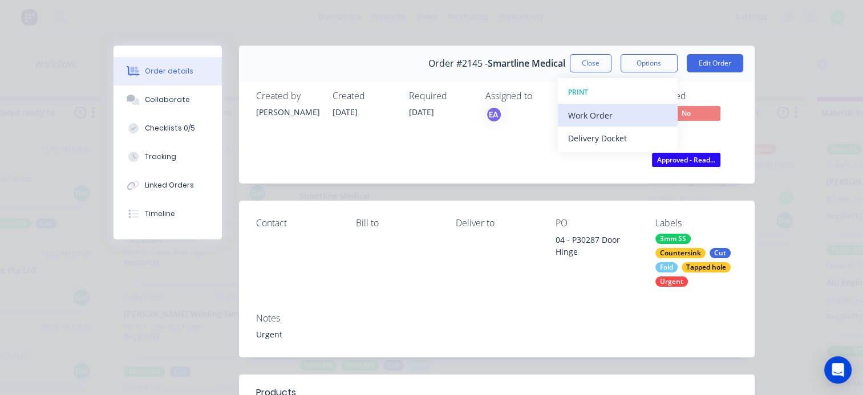
click at [618, 112] on div "Work Order" at bounding box center [617, 115] width 99 height 17
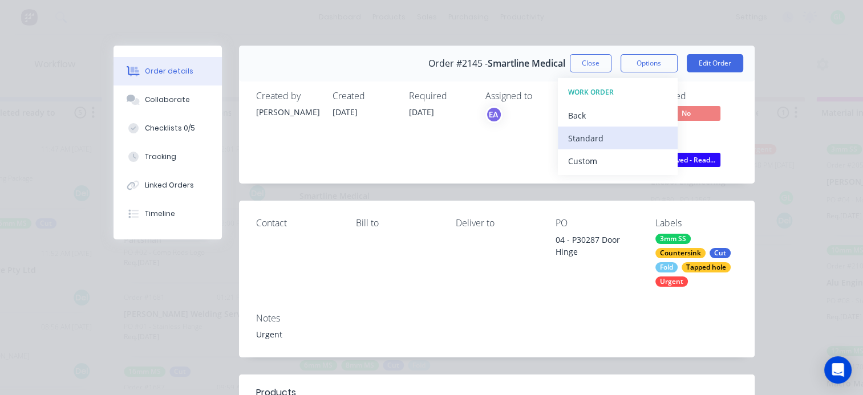
click at [604, 139] on div "Standard" at bounding box center [617, 138] width 99 height 17
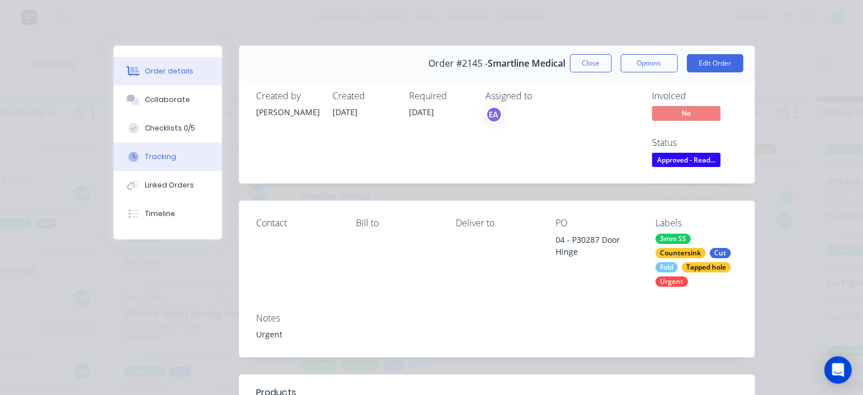
click at [172, 128] on div "Checklists 0/5" at bounding box center [170, 128] width 50 height 10
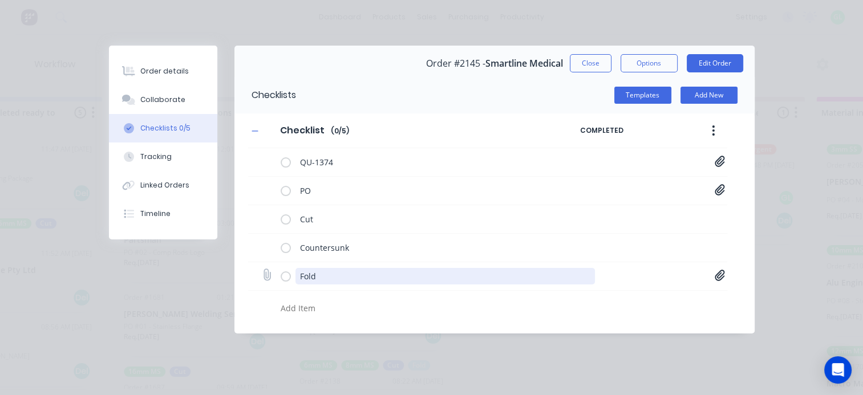
click at [316, 275] on textarea "Fold" at bounding box center [446, 276] width 300 height 17
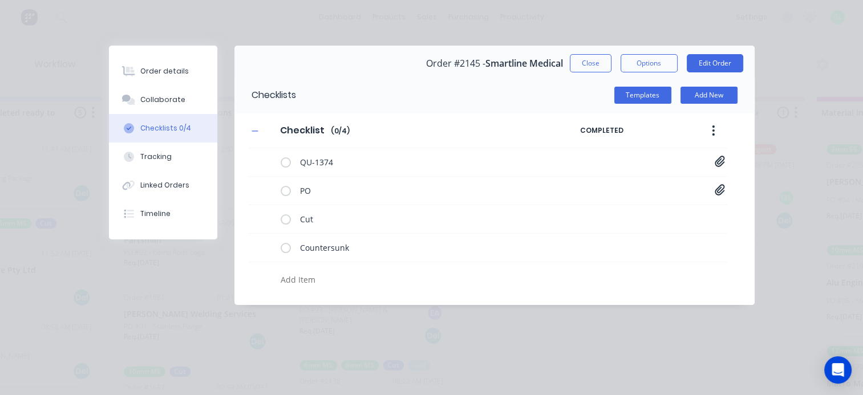
click at [316, 280] on textarea at bounding box center [421, 280] width 290 height 17
paste textarea "tapped hole M5x0.8"
type textarea "tapped hole M5x0.8"
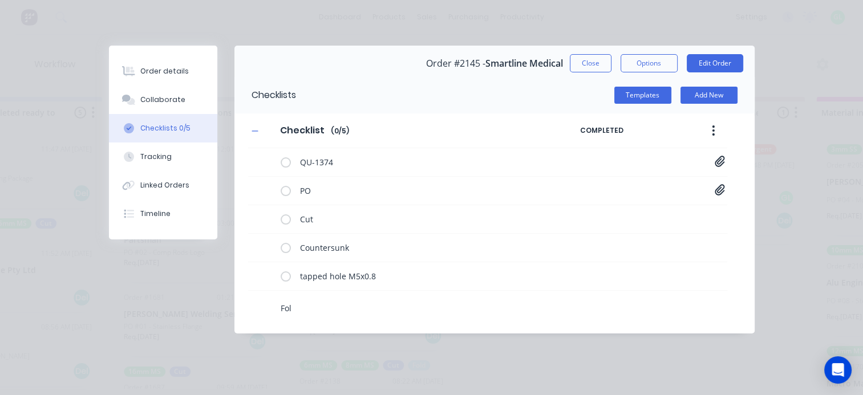
type textarea "Fold"
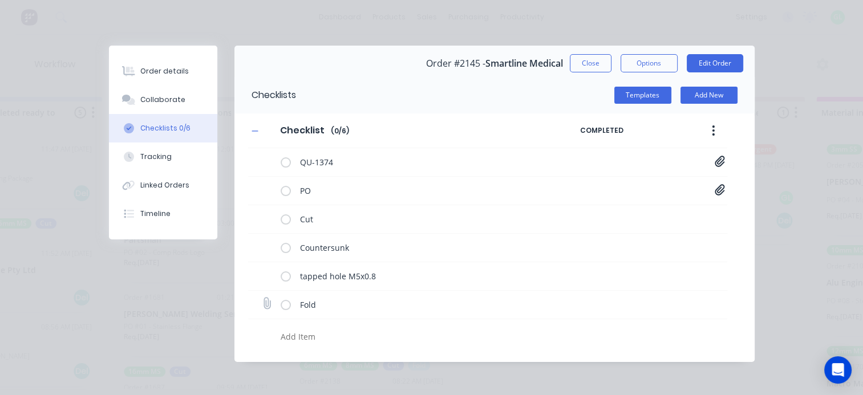
click at [260, 303] on icon at bounding box center [266, 303] width 15 height 15
click at [262, 298] on input "file" at bounding box center [262, 298] width 0 height 0
type input "C:\fakepath\SN-GDDHAP_RevB.pdf"
click at [178, 62] on button "Order details" at bounding box center [163, 71] width 108 height 29
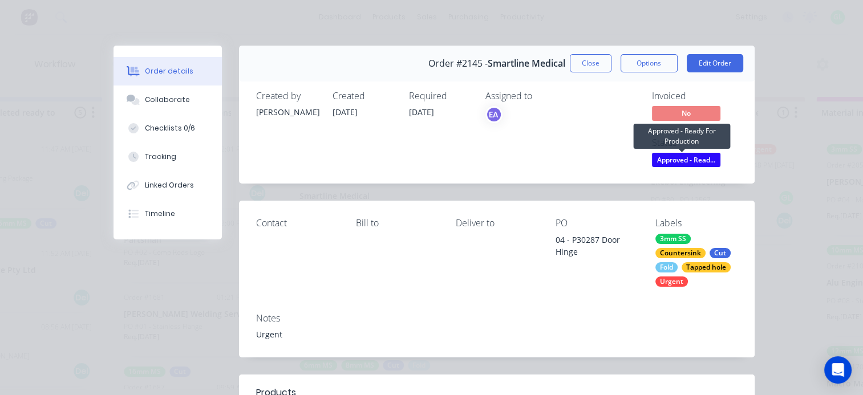
click at [681, 160] on span "Approved - Read..." at bounding box center [686, 160] width 68 height 14
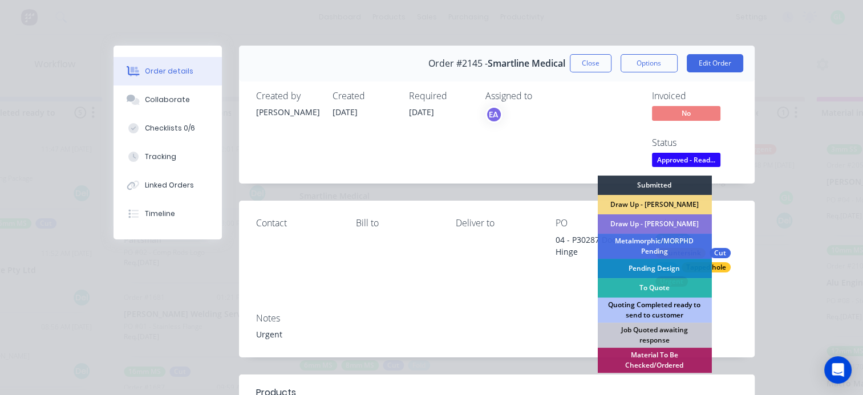
scroll to position [171, 0]
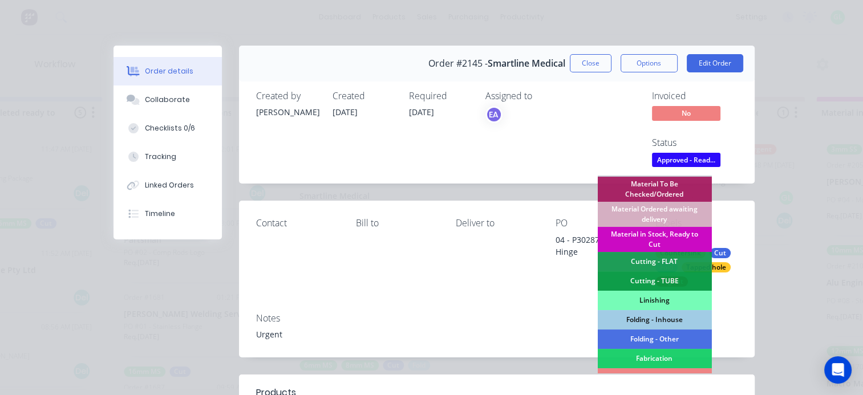
click at [653, 237] on div "Material in Stock, Ready to Cut" at bounding box center [655, 239] width 114 height 25
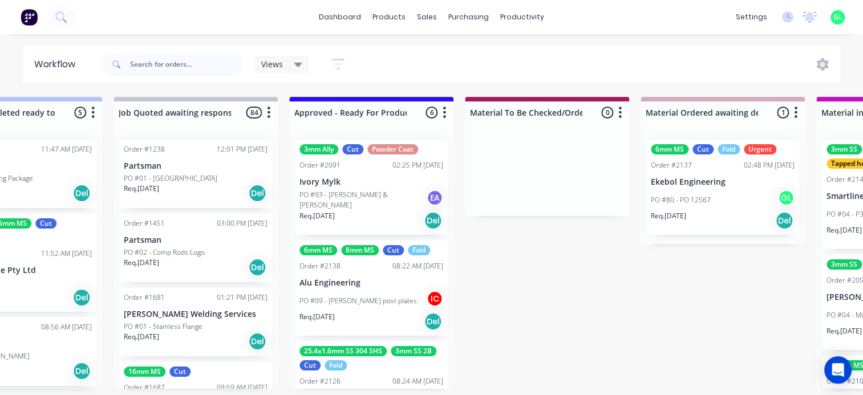
click at [364, 298] on p "PO #09 - [PERSON_NAME] post plates" at bounding box center [359, 301] width 118 height 10
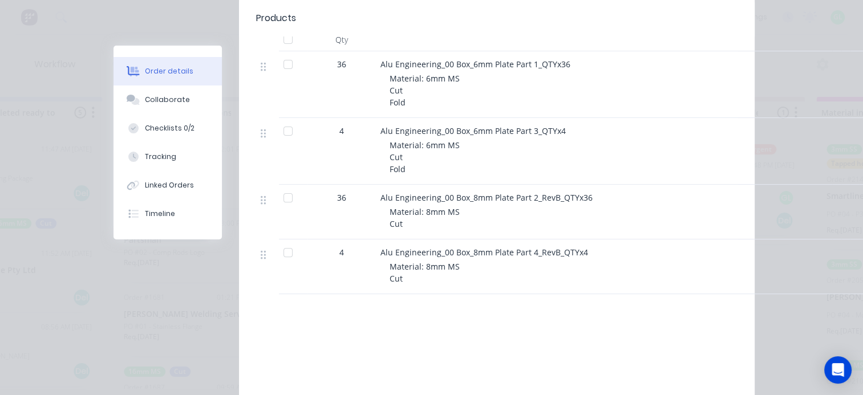
scroll to position [0, 0]
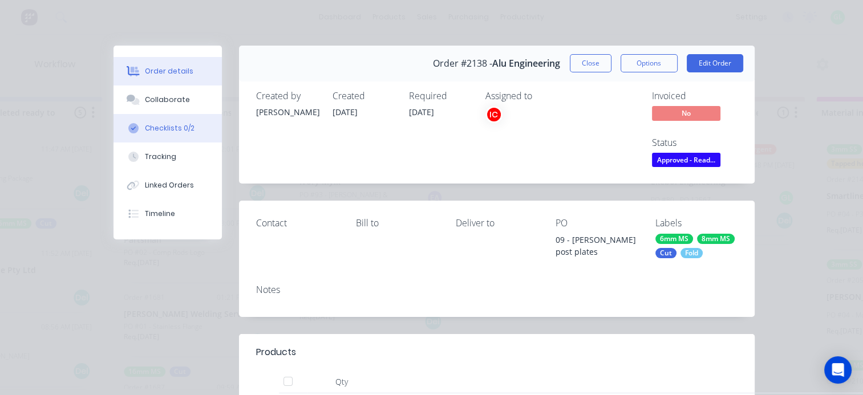
click at [183, 128] on div "Checklists 0/2" at bounding box center [170, 128] width 50 height 10
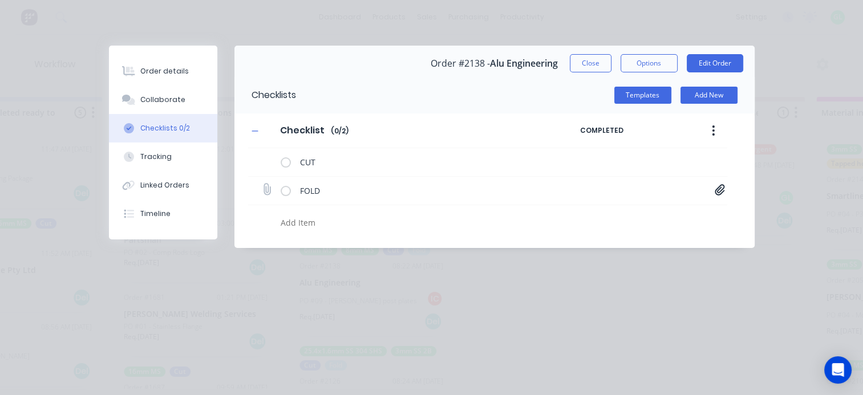
click at [720, 192] on icon at bounding box center [720, 189] width 10 height 11
click at [648, 216] on link "Alu Engineering_09 Box_DWG.pdf" at bounding box center [628, 215] width 133 height 12
click at [178, 68] on div "Order details" at bounding box center [164, 71] width 49 height 10
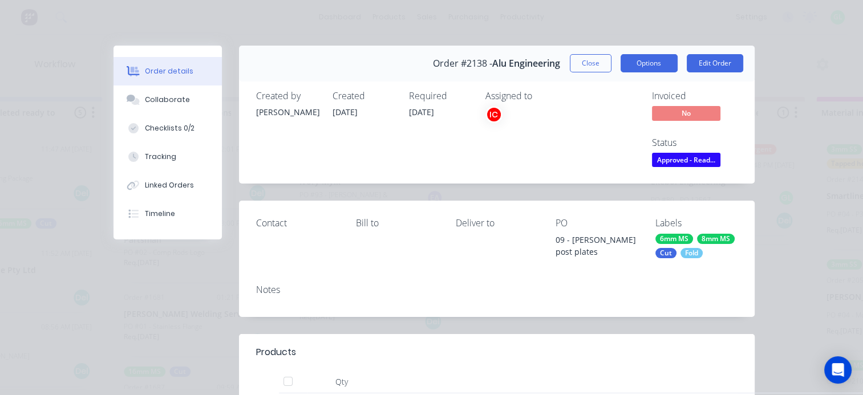
click at [656, 54] on button "Options" at bounding box center [649, 63] width 57 height 18
click at [653, 60] on button "Options" at bounding box center [649, 63] width 57 height 18
click at [636, 61] on button "Options" at bounding box center [649, 63] width 57 height 18
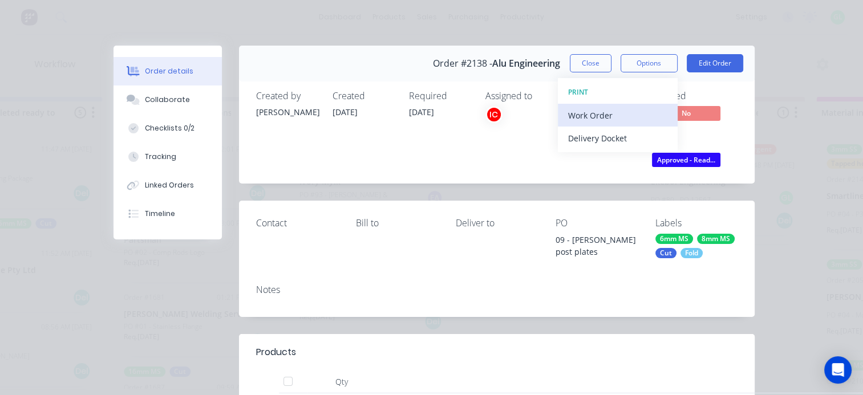
click at [600, 114] on div "Work Order" at bounding box center [617, 115] width 99 height 17
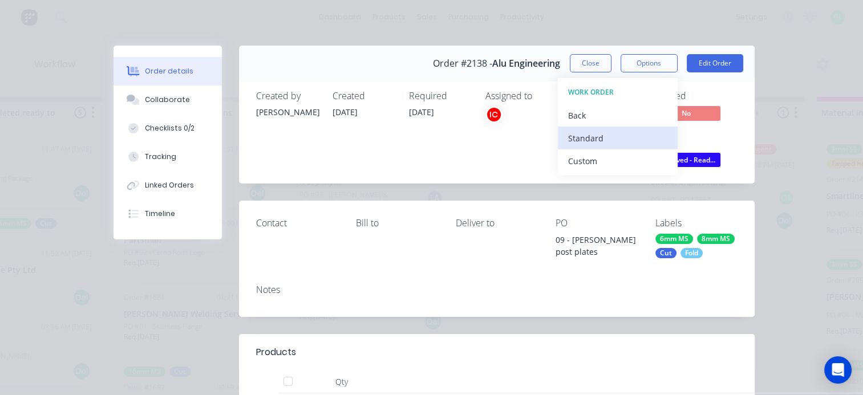
click at [577, 134] on div "Standard" at bounding box center [617, 138] width 99 height 17
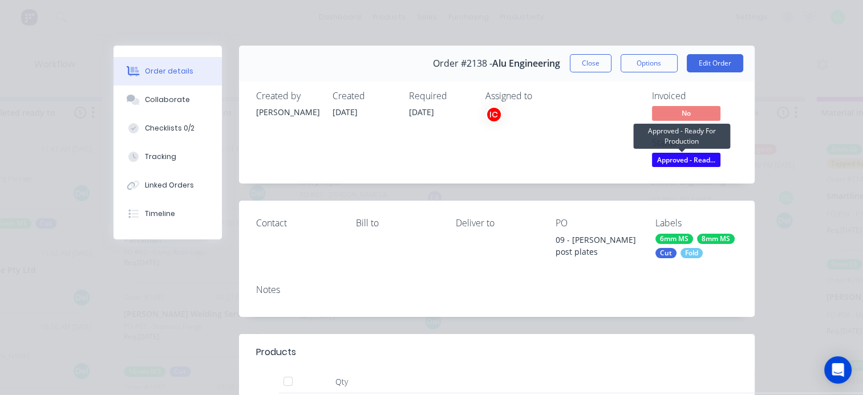
click at [677, 159] on span "Approved - Read..." at bounding box center [686, 160] width 68 height 14
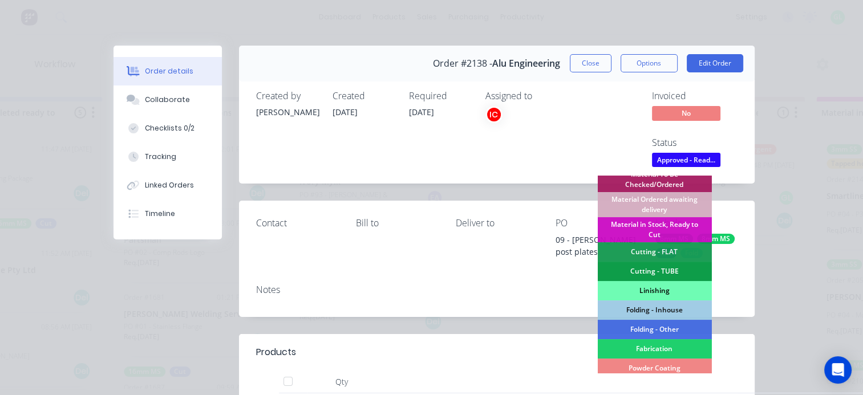
scroll to position [114, 0]
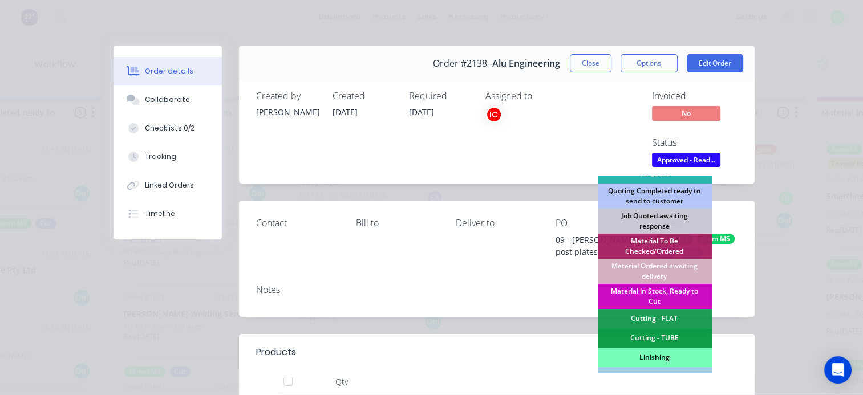
click at [643, 292] on div "Material in Stock, Ready to Cut" at bounding box center [655, 296] width 114 height 25
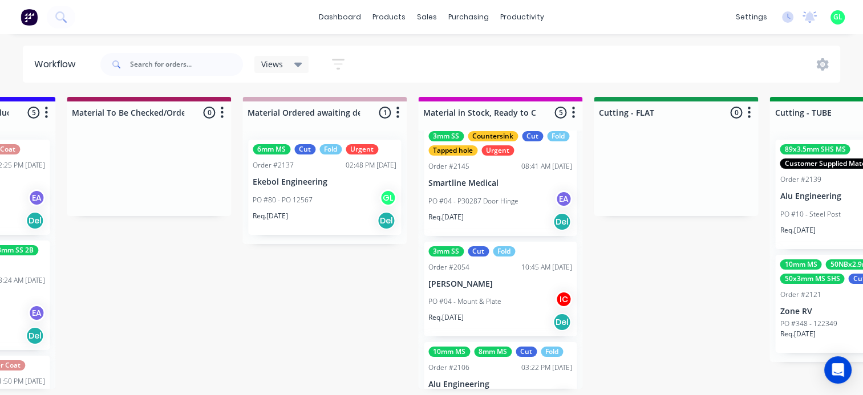
click at [516, 320] on div "Req. [DATE] Del" at bounding box center [501, 322] width 144 height 19
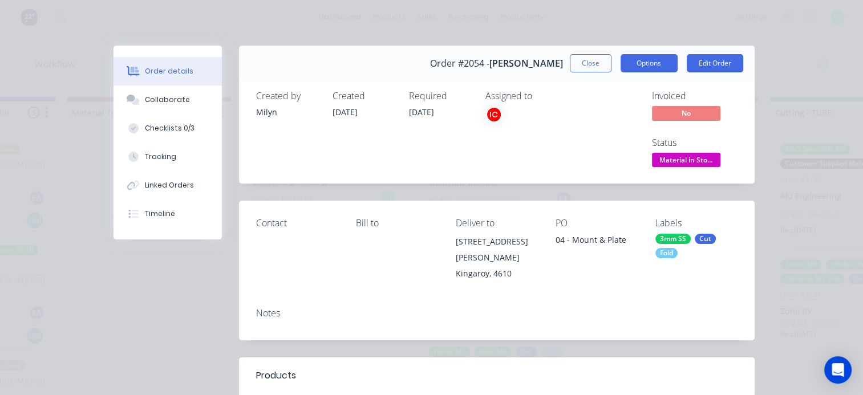
drag, startPoint x: 668, startPoint y: 66, endPoint x: 654, endPoint y: 73, distance: 15.8
click at [668, 66] on button "Options" at bounding box center [649, 63] width 57 height 18
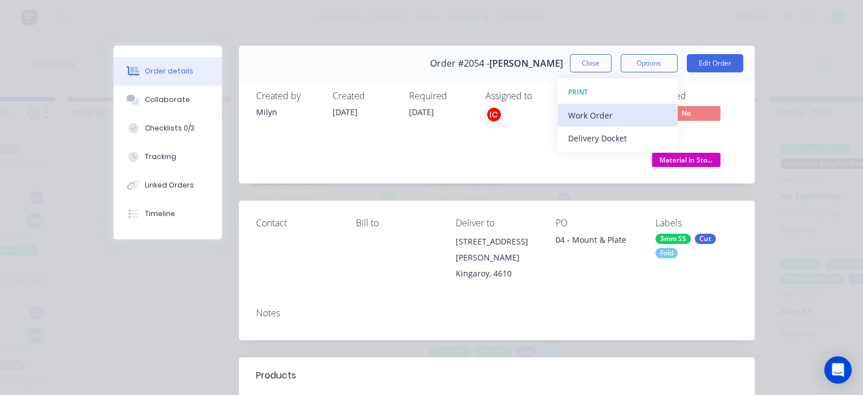
click at [586, 118] on div "Work Order" at bounding box center [617, 115] width 99 height 17
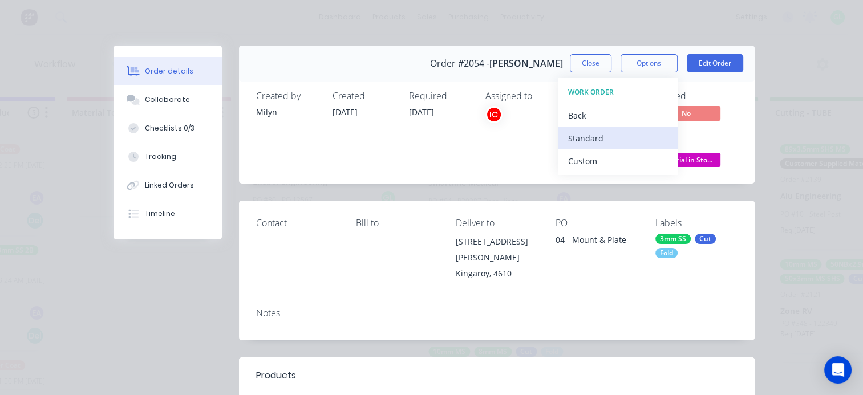
click at [578, 142] on div "Standard" at bounding box center [617, 138] width 99 height 17
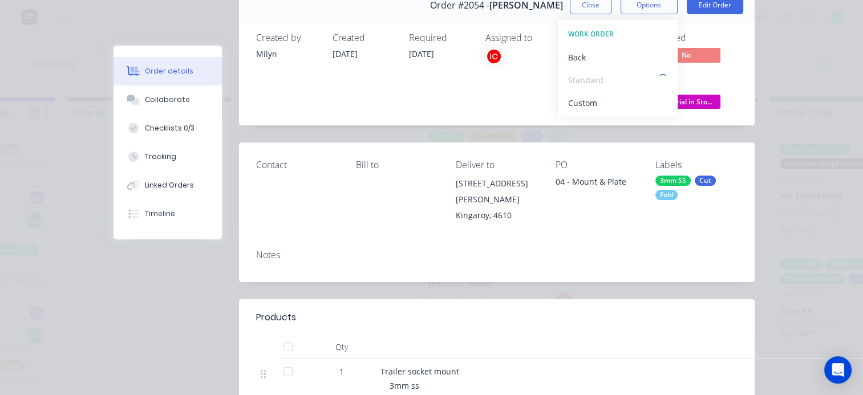
scroll to position [171, 0]
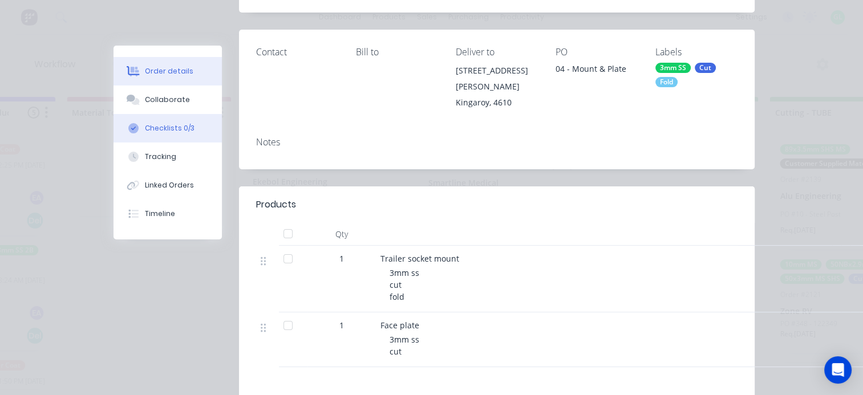
click at [155, 125] on div "Checklists 0/3" at bounding box center [170, 128] width 50 height 10
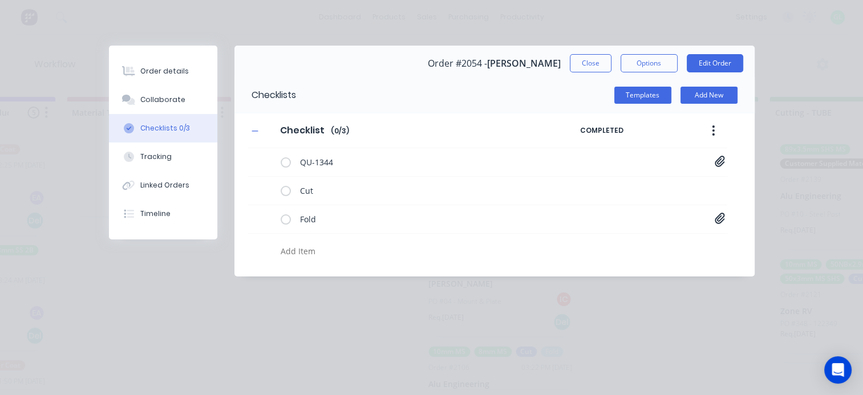
scroll to position [0, 0]
click at [722, 217] on icon at bounding box center [720, 218] width 10 height 11
click at [606, 245] on link "Mount_drawing_and_bend_notes1.pdf" at bounding box center [628, 243] width 133 height 12
click at [591, 65] on button "Close" at bounding box center [591, 63] width 42 height 18
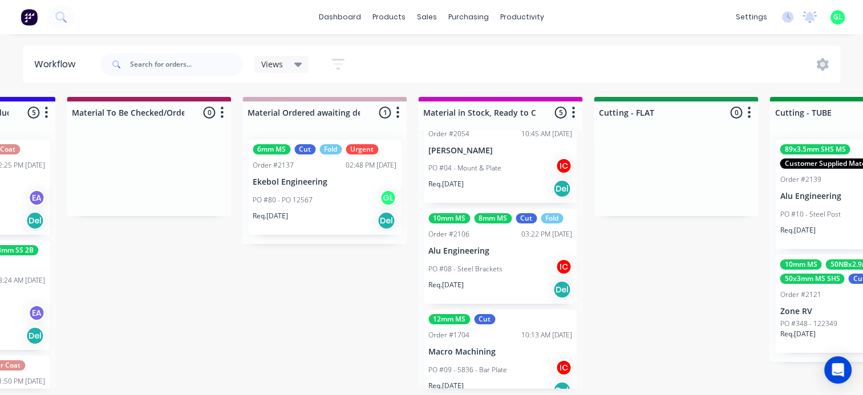
scroll to position [264, 0]
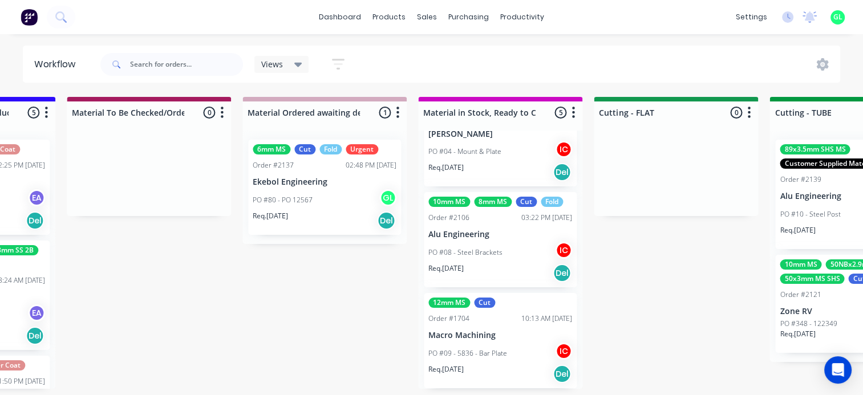
click at [469, 358] on div "PO #09 - 5836 - Bar Plate IC" at bounding box center [501, 354] width 144 height 22
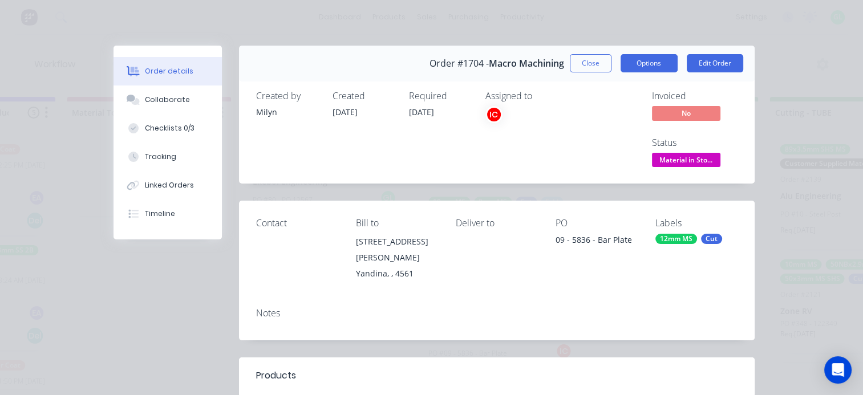
click at [639, 62] on button "Options" at bounding box center [649, 63] width 57 height 18
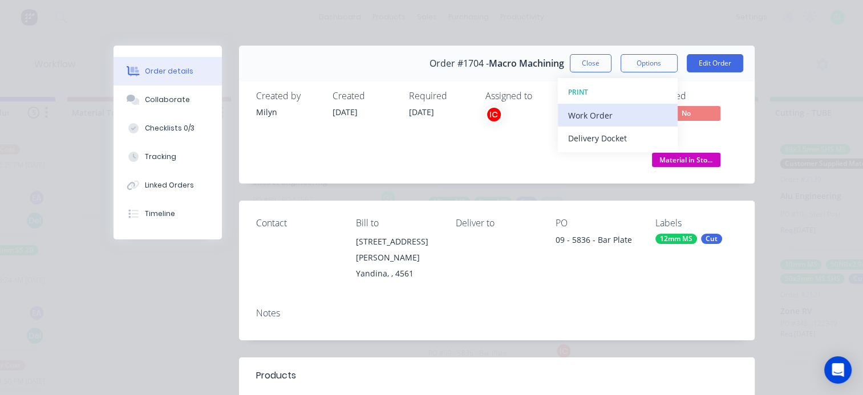
click at [611, 112] on div "Work Order" at bounding box center [617, 115] width 99 height 17
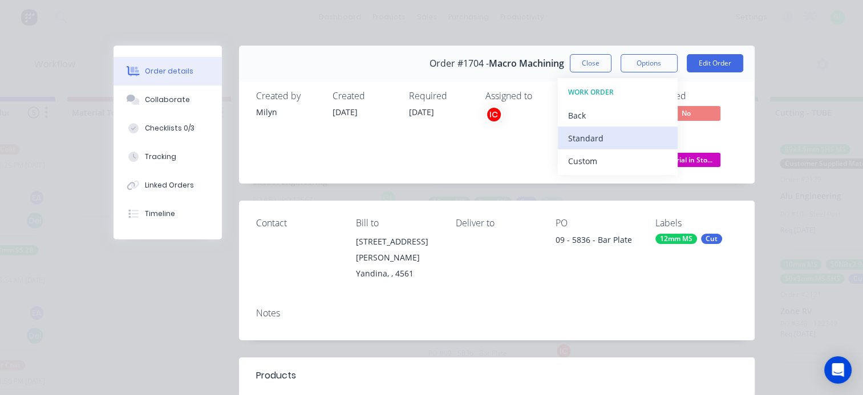
click at [579, 148] on button "Standard" at bounding box center [618, 138] width 120 height 23
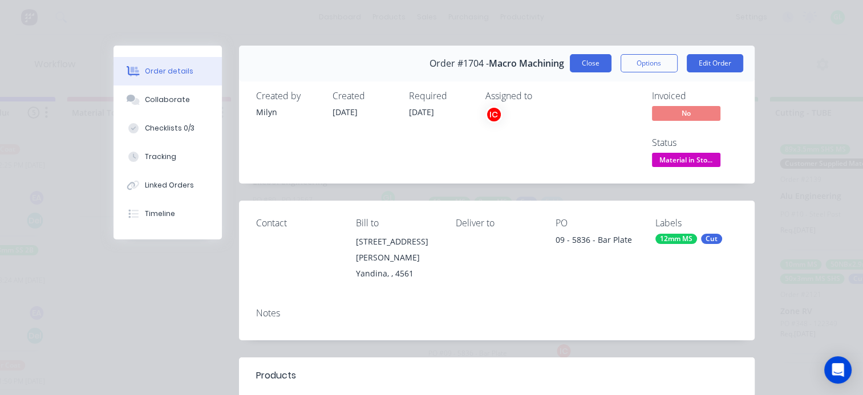
click at [582, 58] on button "Close" at bounding box center [591, 63] width 42 height 18
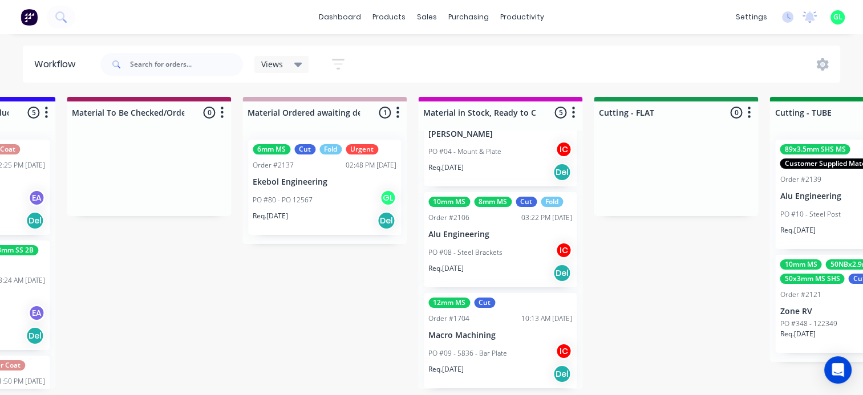
click at [342, 215] on div "Req. [DATE] Del" at bounding box center [325, 220] width 144 height 19
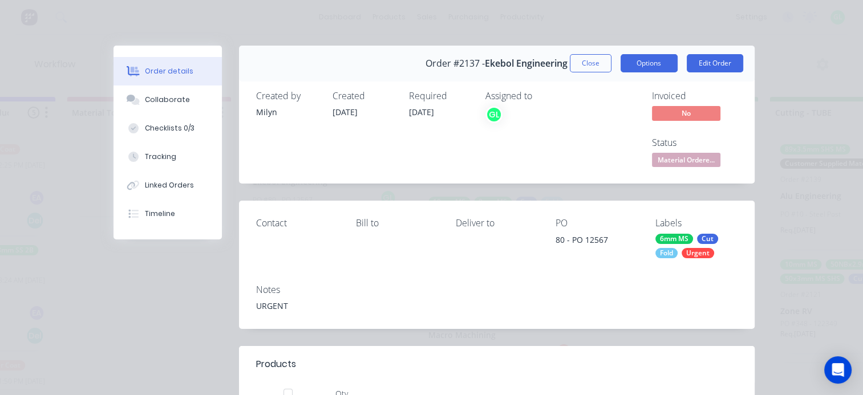
click at [639, 64] on button "Options" at bounding box center [649, 63] width 57 height 18
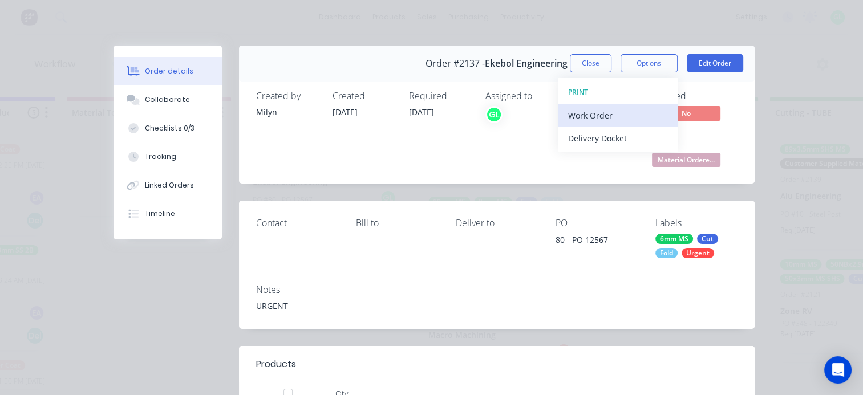
click at [613, 114] on div "Work Order" at bounding box center [617, 115] width 99 height 17
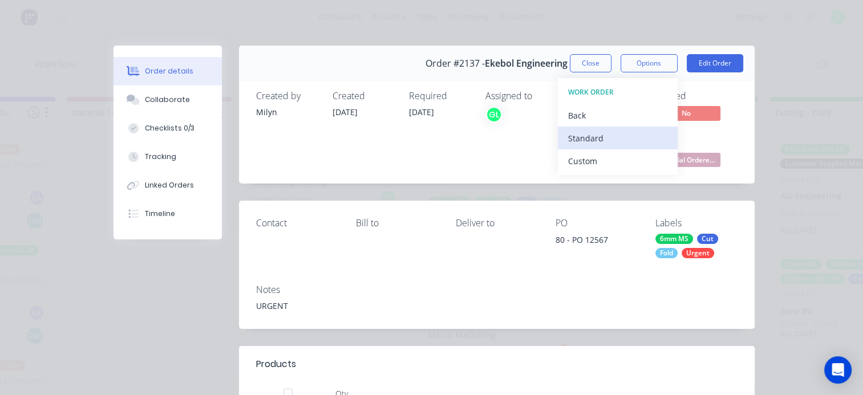
click at [599, 134] on div "Standard" at bounding box center [617, 138] width 99 height 17
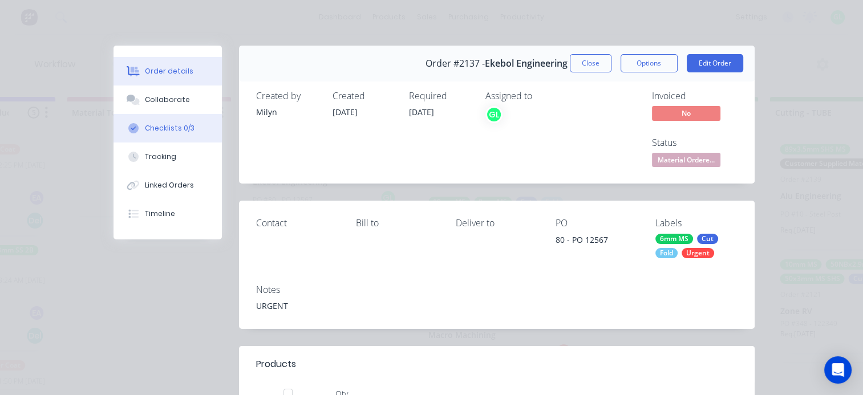
click at [173, 126] on div "Checklists 0/3" at bounding box center [170, 128] width 50 height 10
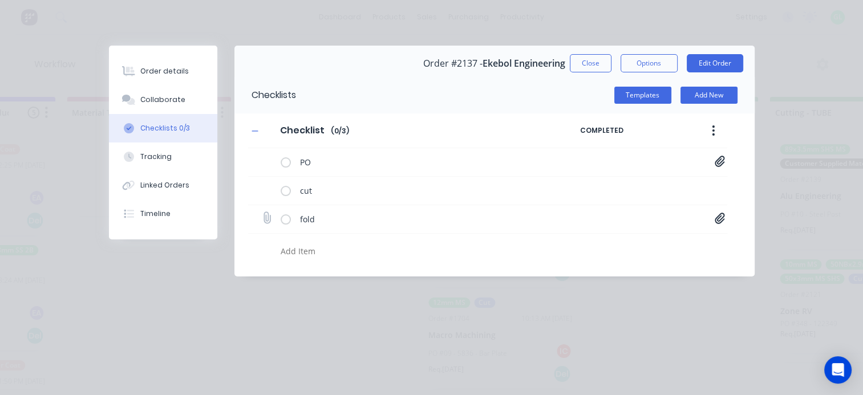
click at [720, 217] on icon at bounding box center [720, 218] width 10 height 11
click at [609, 241] on link "EK10487.idw.pdf" at bounding box center [628, 243] width 133 height 12
click at [594, 261] on link "EK10489.idw.pdf" at bounding box center [628, 262] width 133 height 12
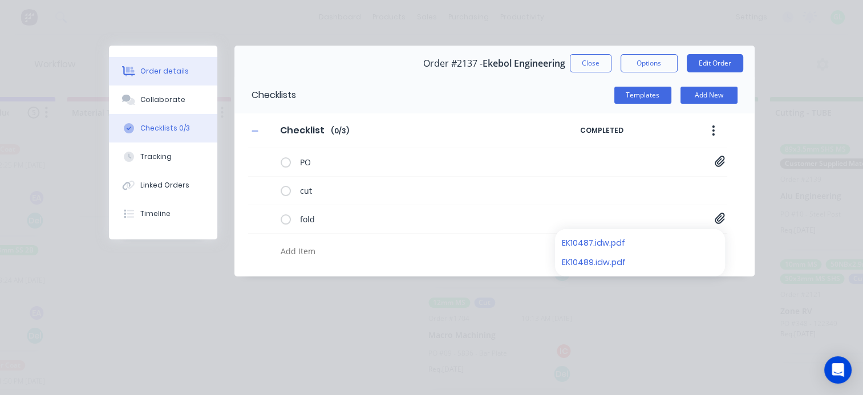
click at [164, 69] on div "Order details" at bounding box center [164, 71] width 49 height 10
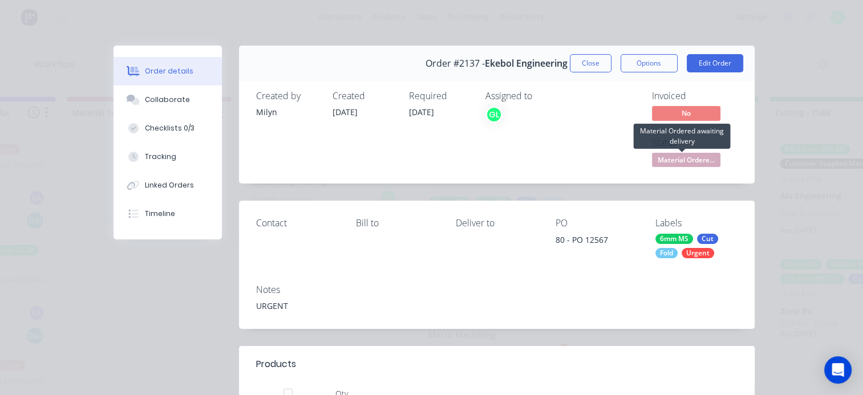
click at [684, 161] on span "Material Ordere..." at bounding box center [686, 160] width 68 height 14
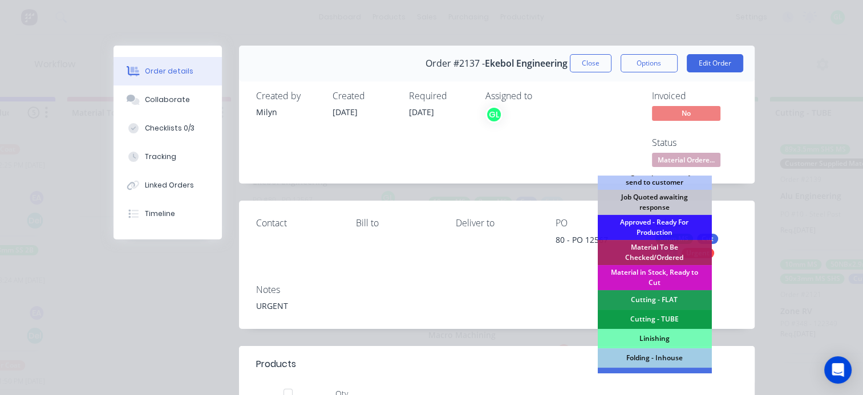
scroll to position [171, 0]
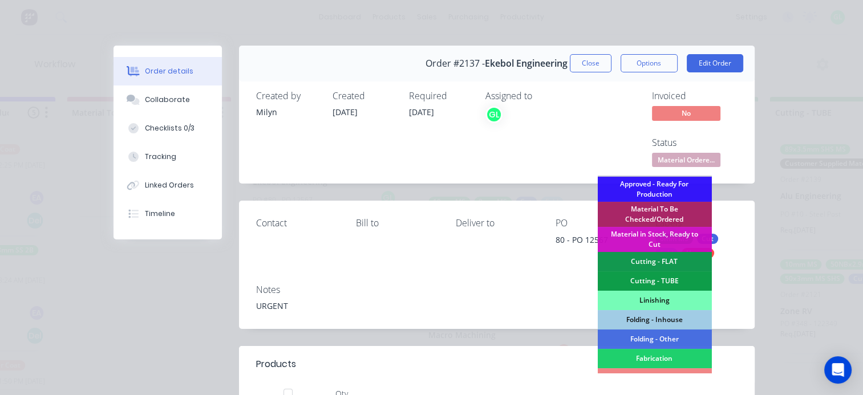
click at [664, 263] on div "Cutting - FLAT" at bounding box center [655, 261] width 114 height 19
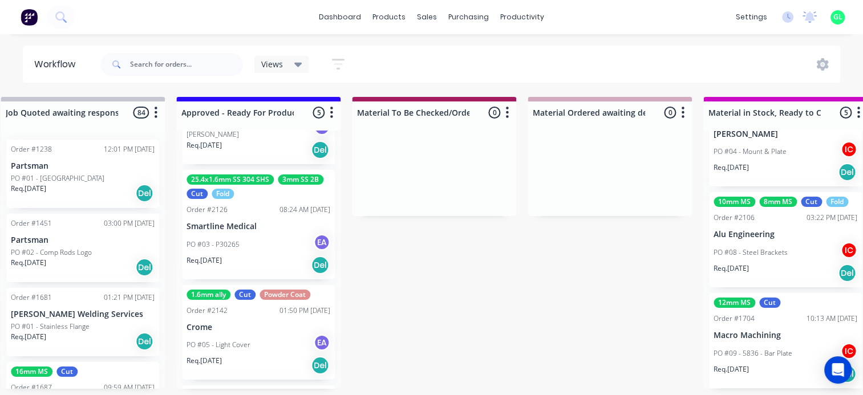
scroll to position [114, 0]
